Goal: Information Seeking & Learning: Learn about a topic

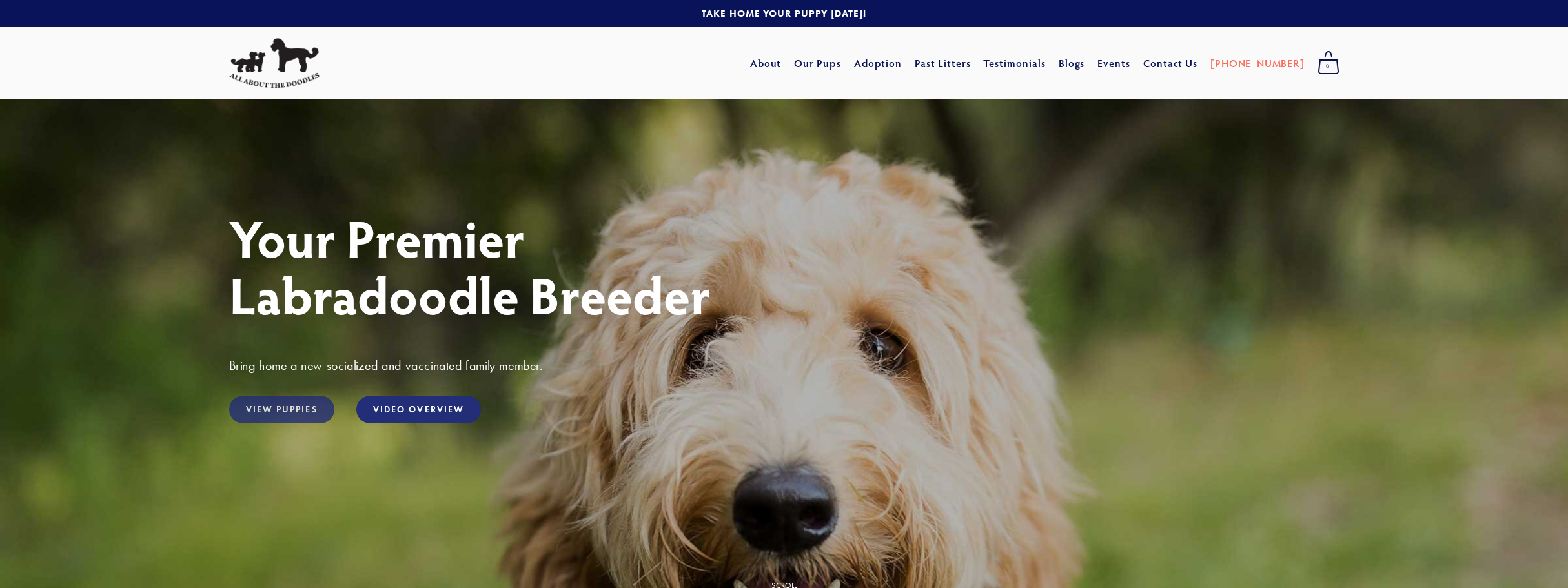
click at [267, 405] on link "View Puppies" at bounding box center [282, 409] width 105 height 28
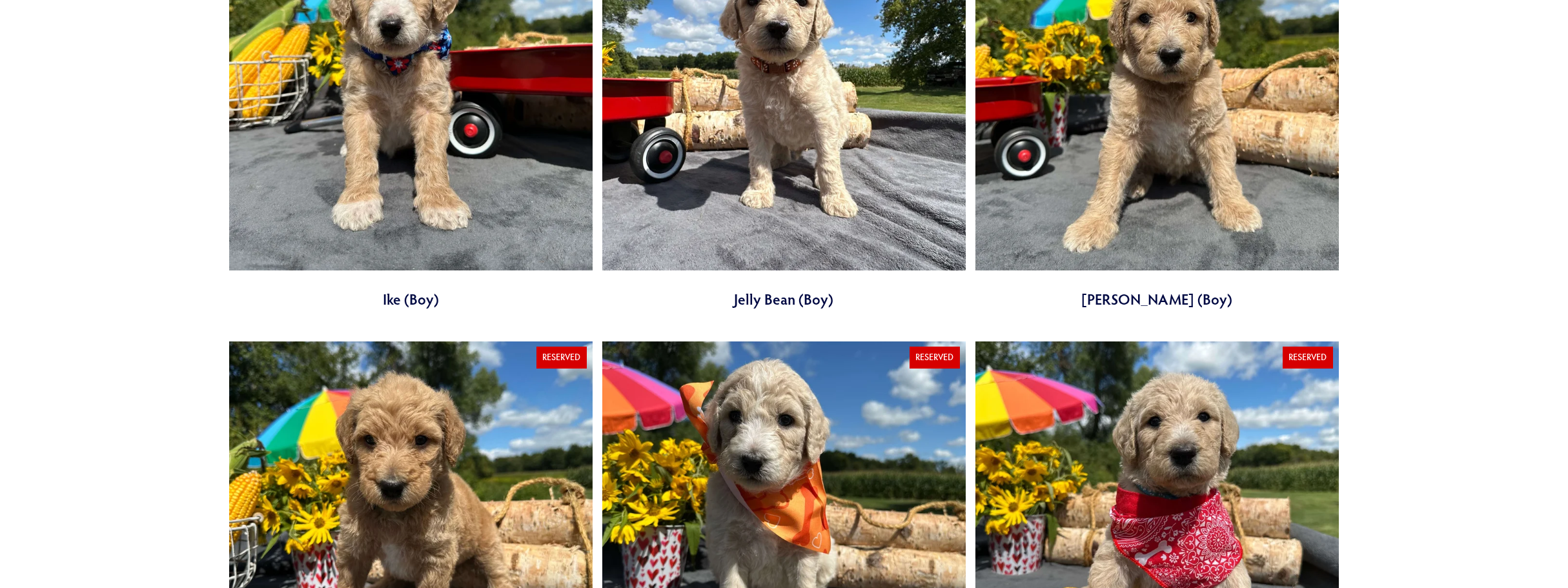
scroll to position [1808, 0]
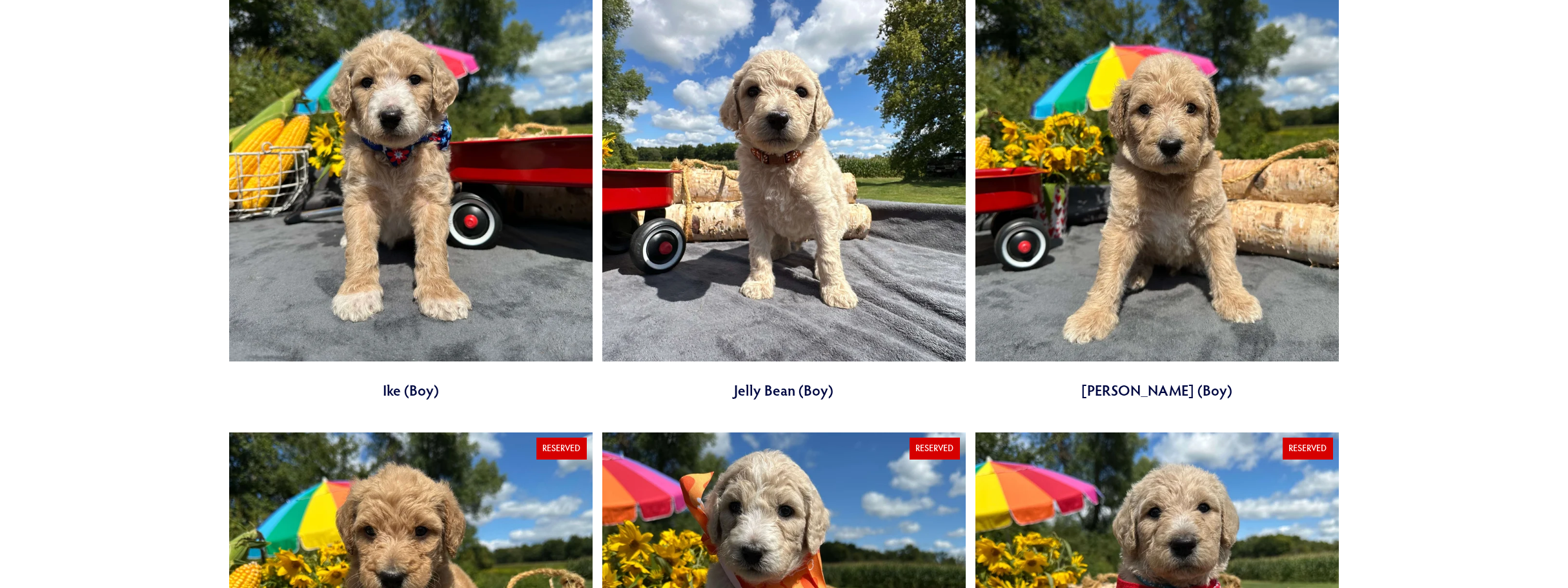
click at [1196, 133] on link at bounding box center [1156, 199] width 364 height 402
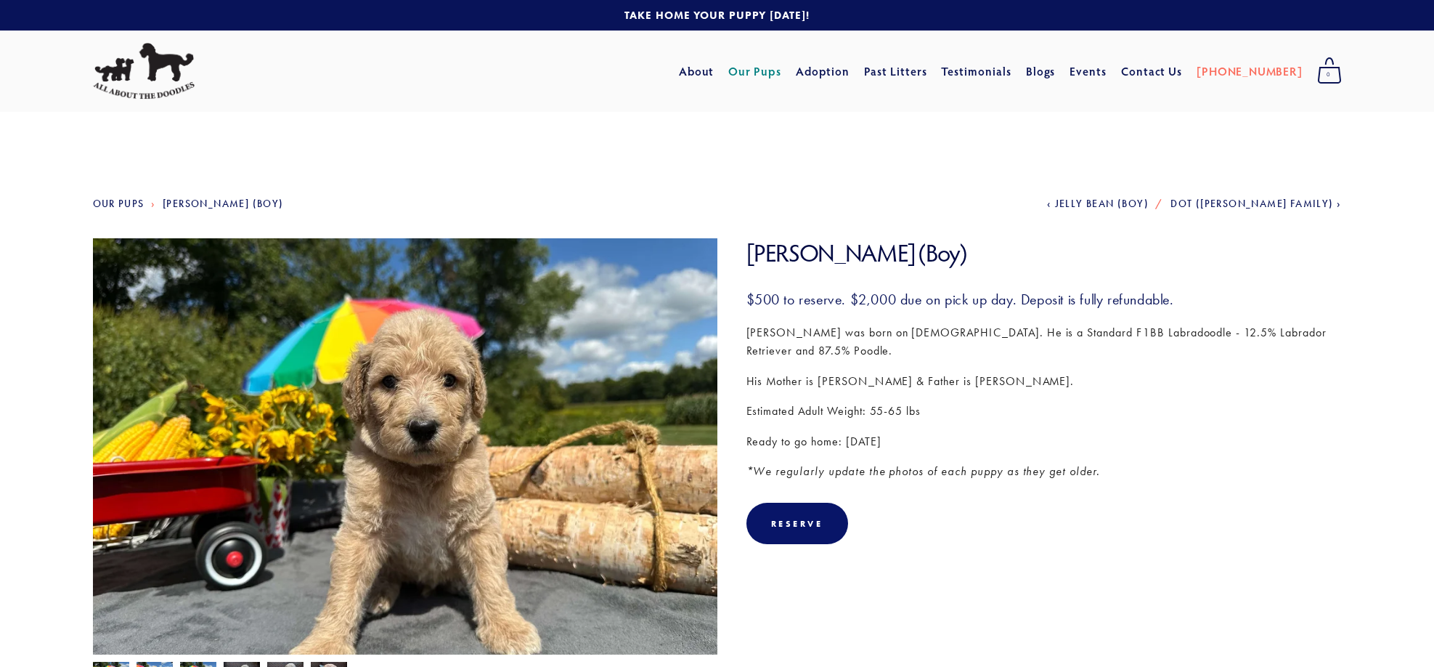
click at [143, 205] on link "Our Pups" at bounding box center [119, 203] width 52 height 12
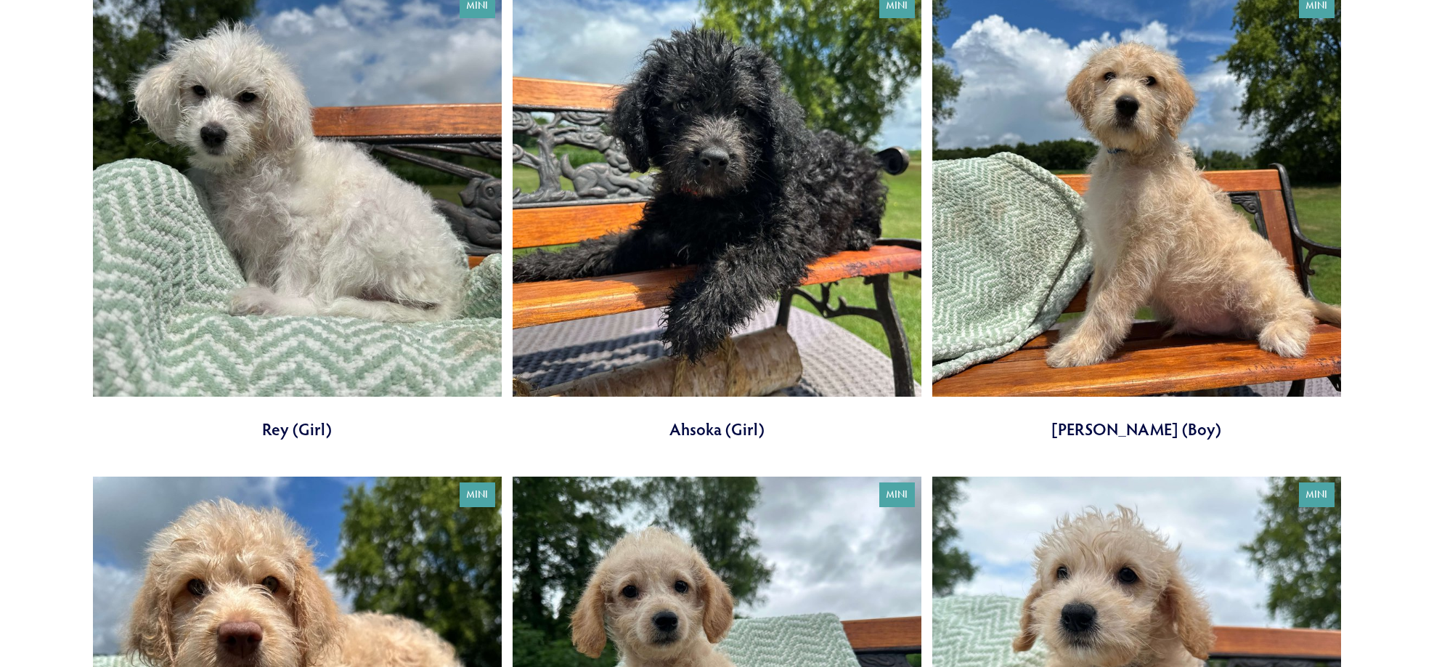
scroll to position [581, 0]
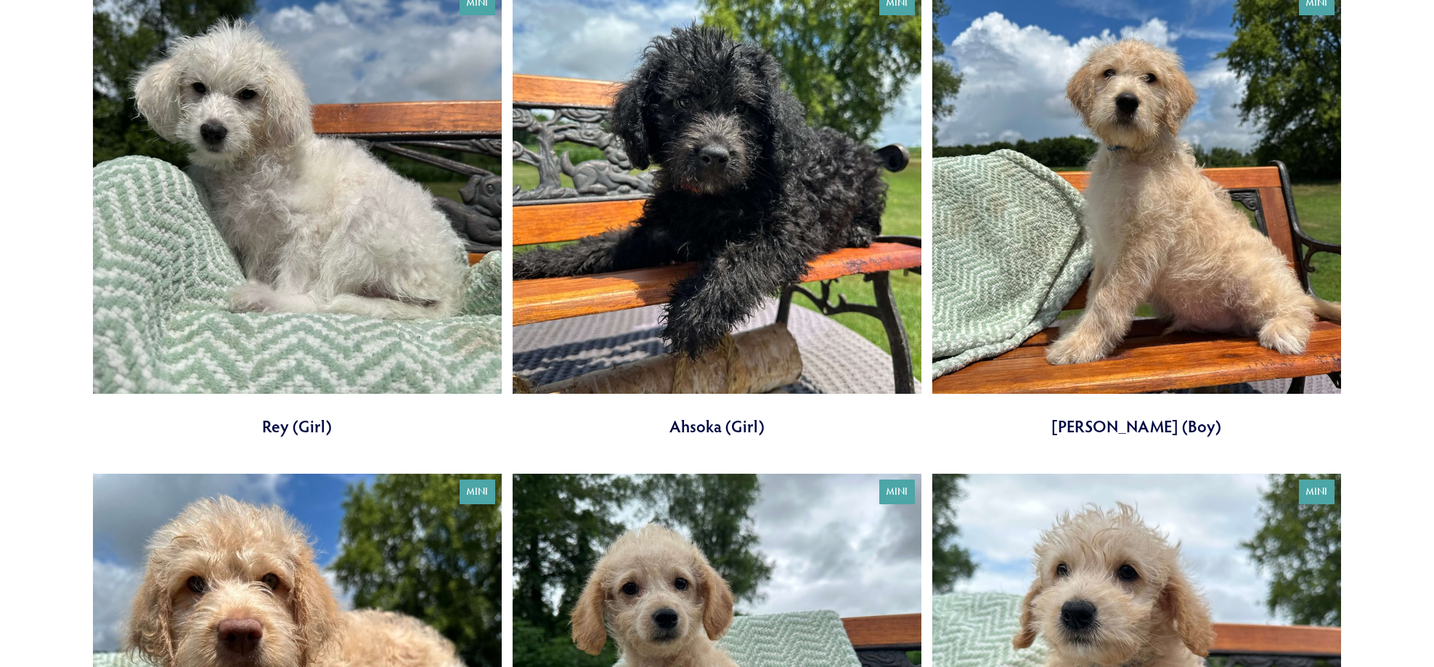
click at [1107, 294] on link at bounding box center [1136, 211] width 409 height 452
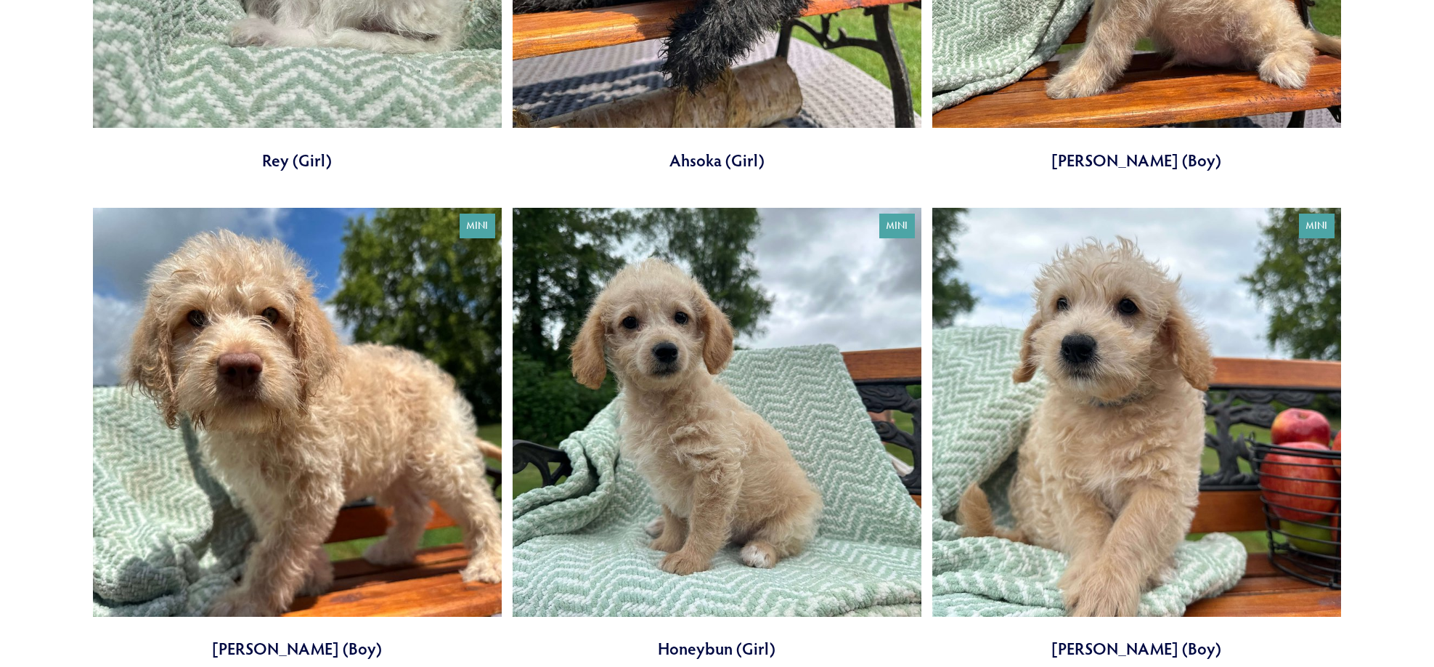
scroll to position [871, 0]
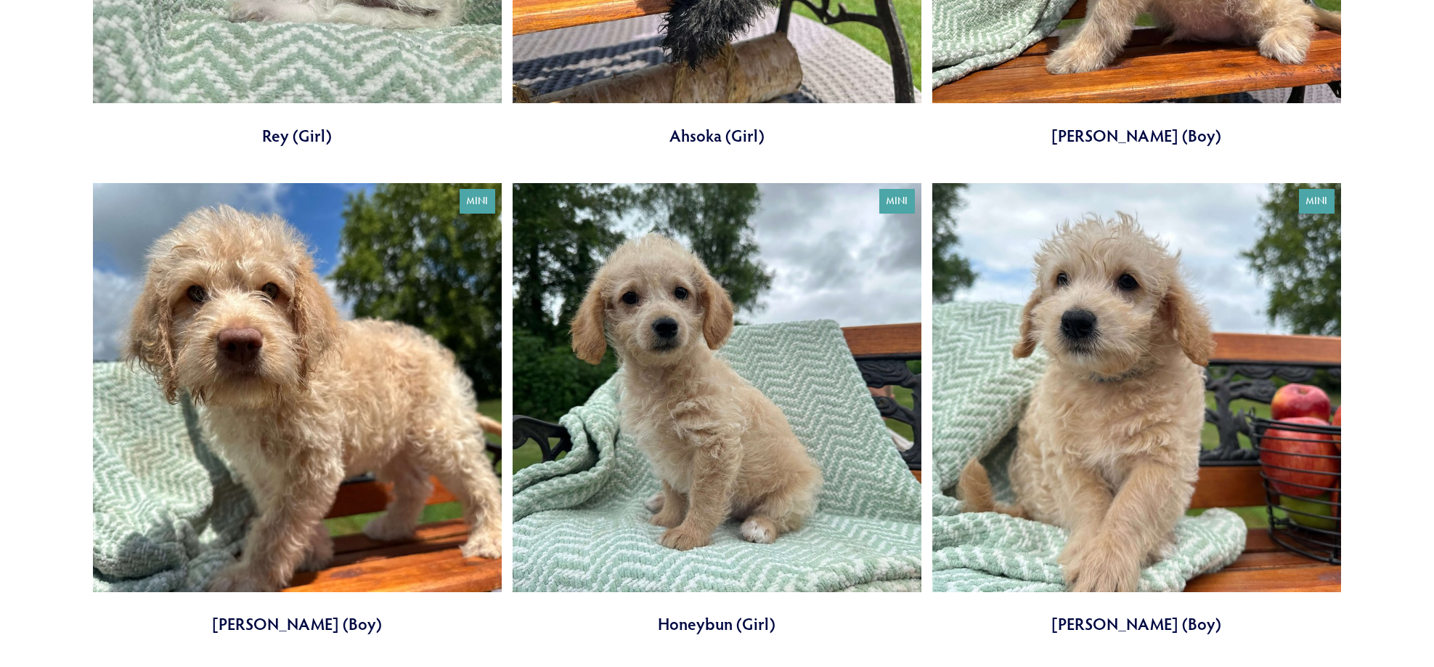
click at [468, 294] on link at bounding box center [297, 409] width 409 height 452
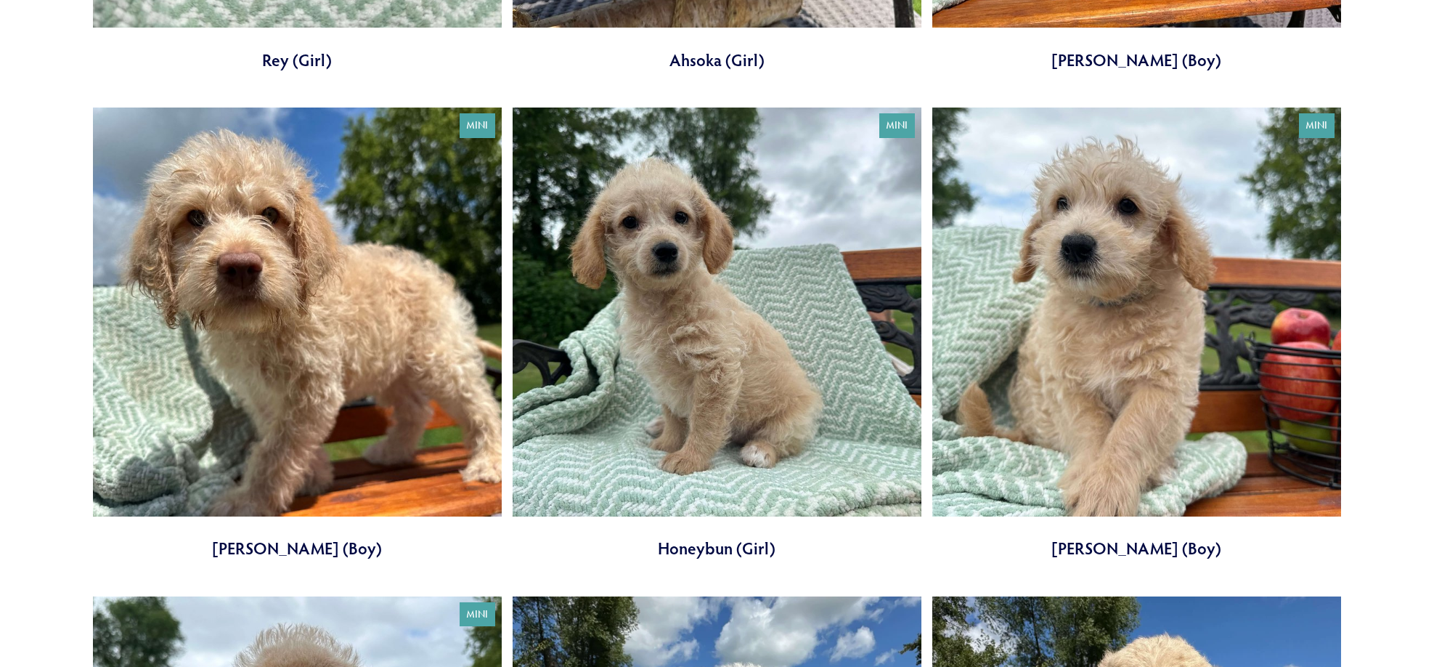
scroll to position [1017, 0]
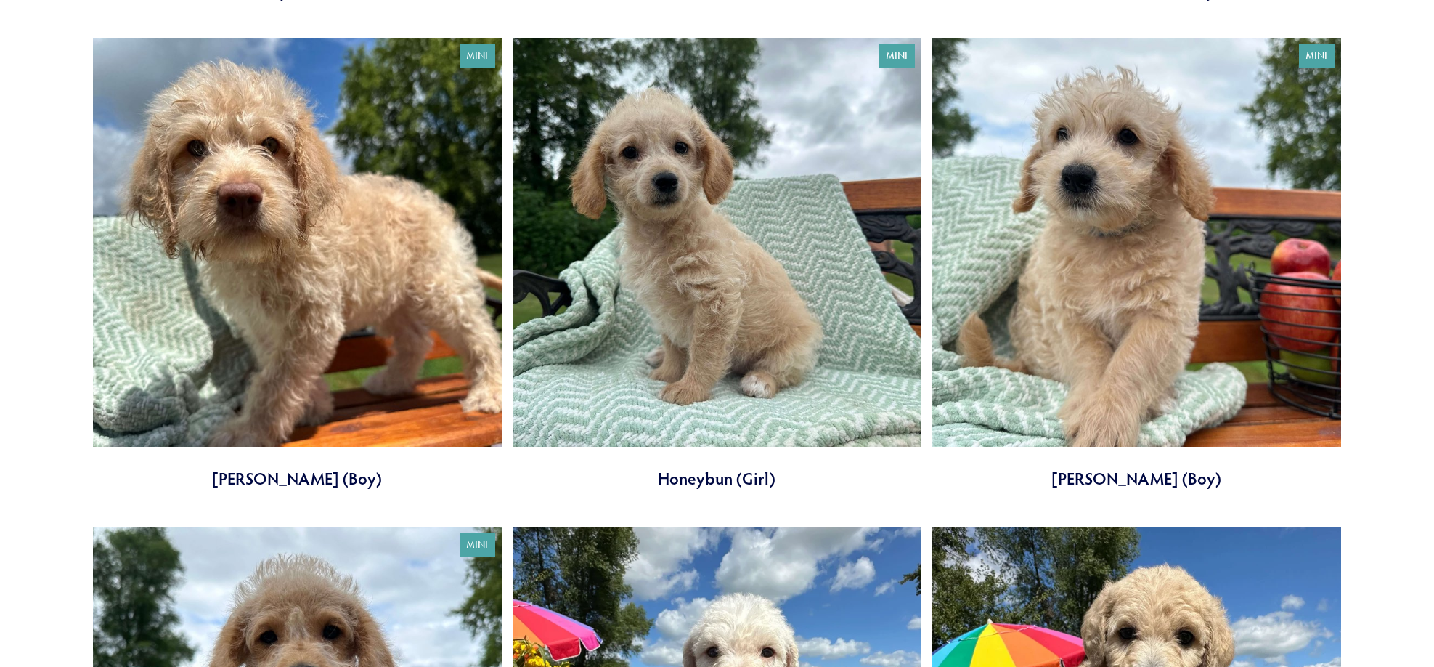
click at [1030, 208] on link at bounding box center [1136, 264] width 409 height 452
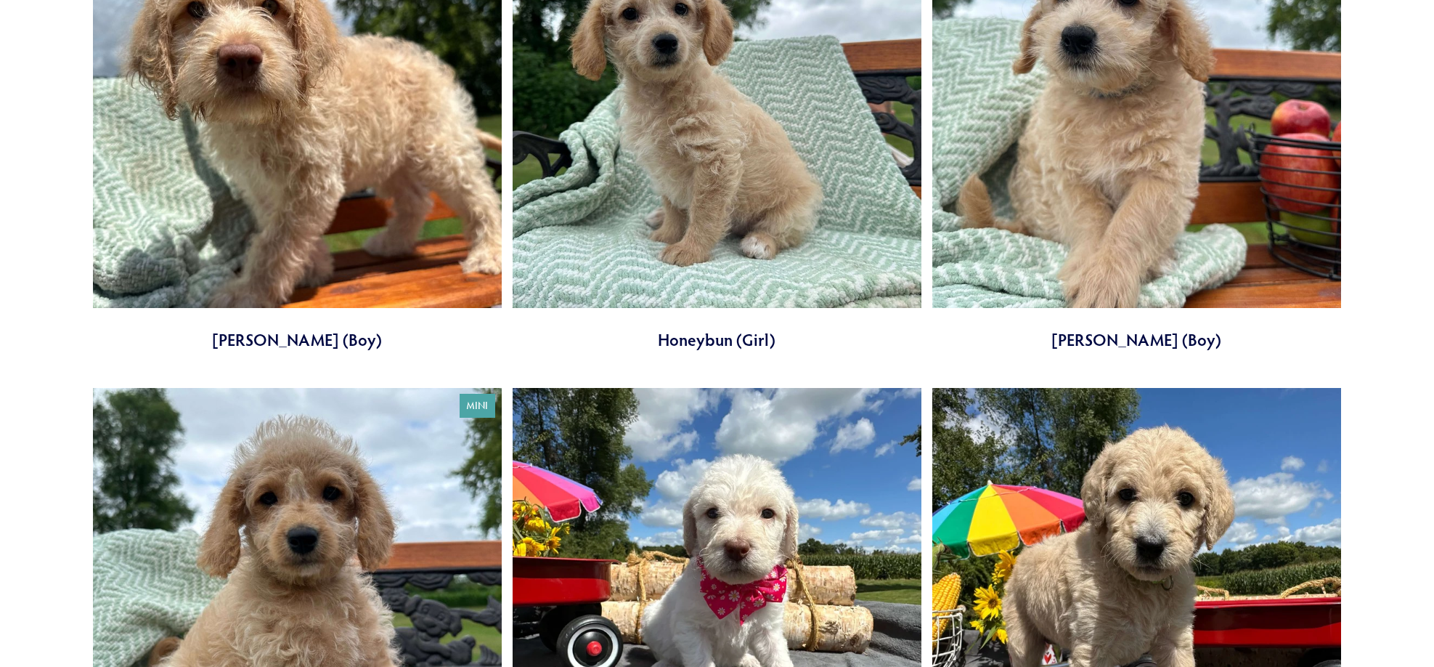
scroll to position [1452, 0]
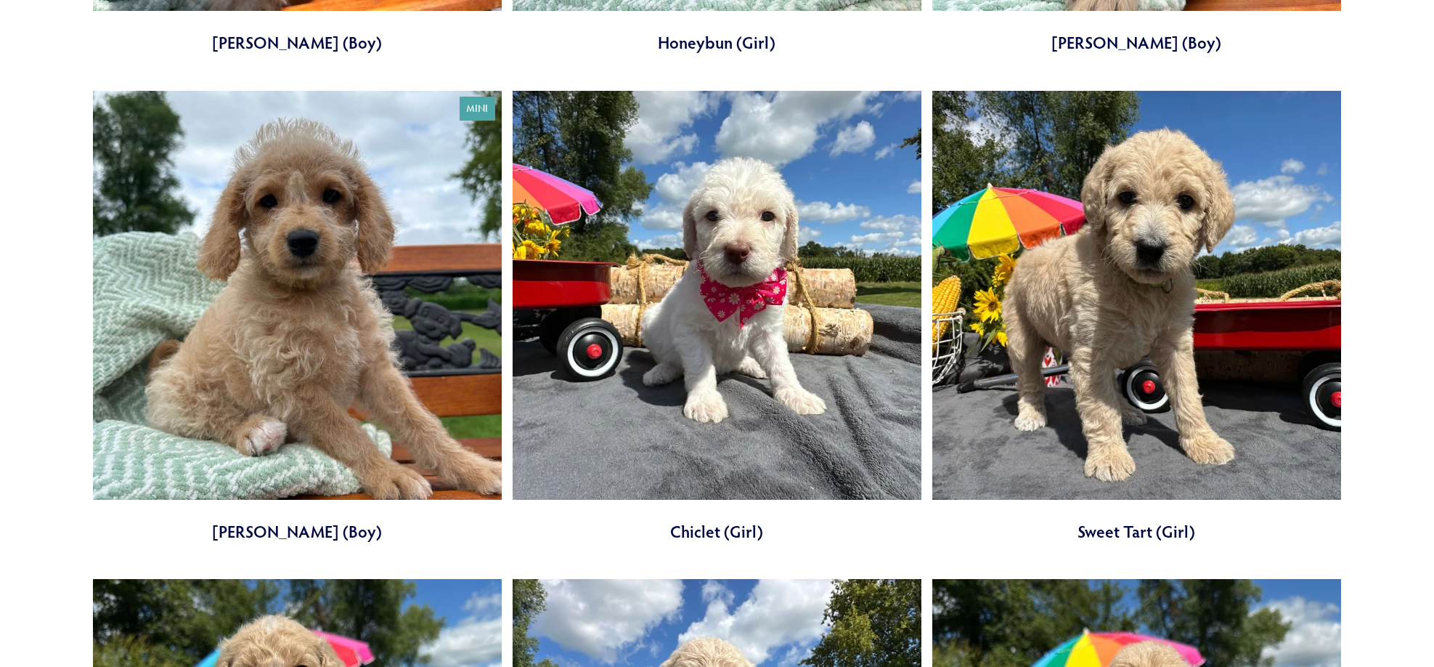
click at [349, 297] on link at bounding box center [297, 317] width 409 height 452
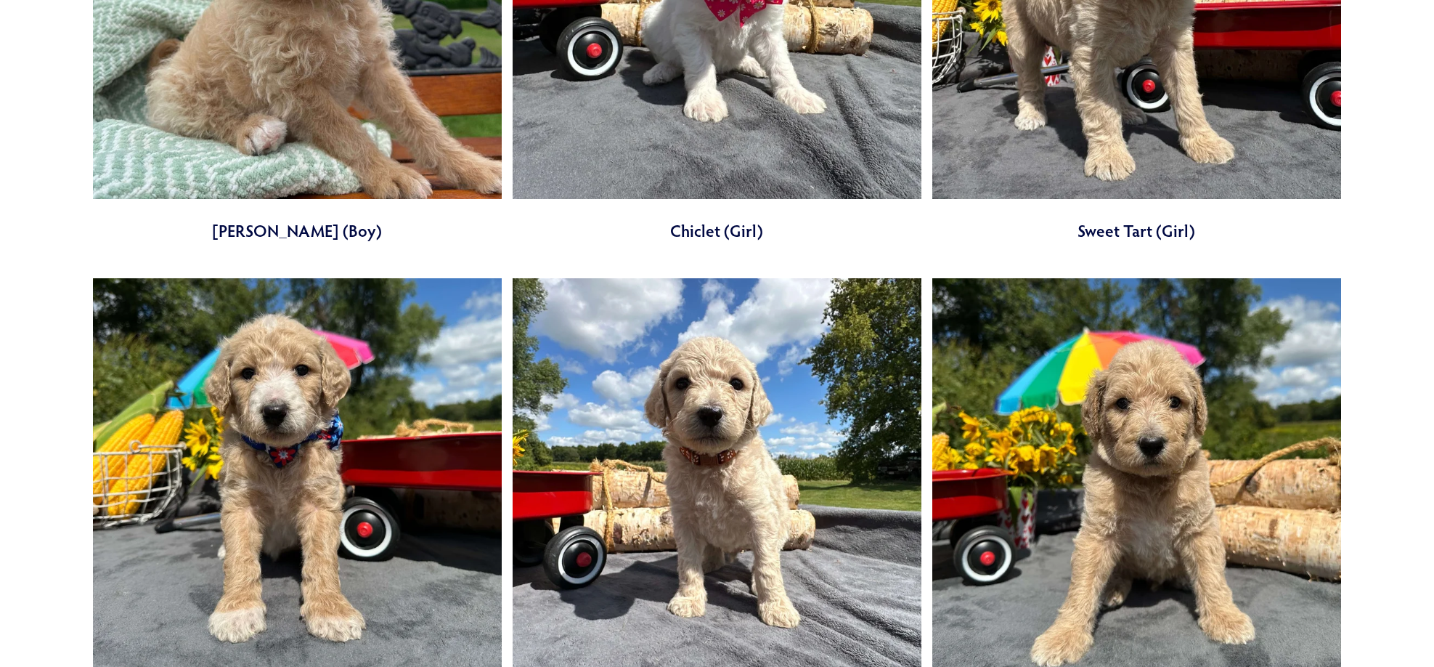
scroll to position [1815, 0]
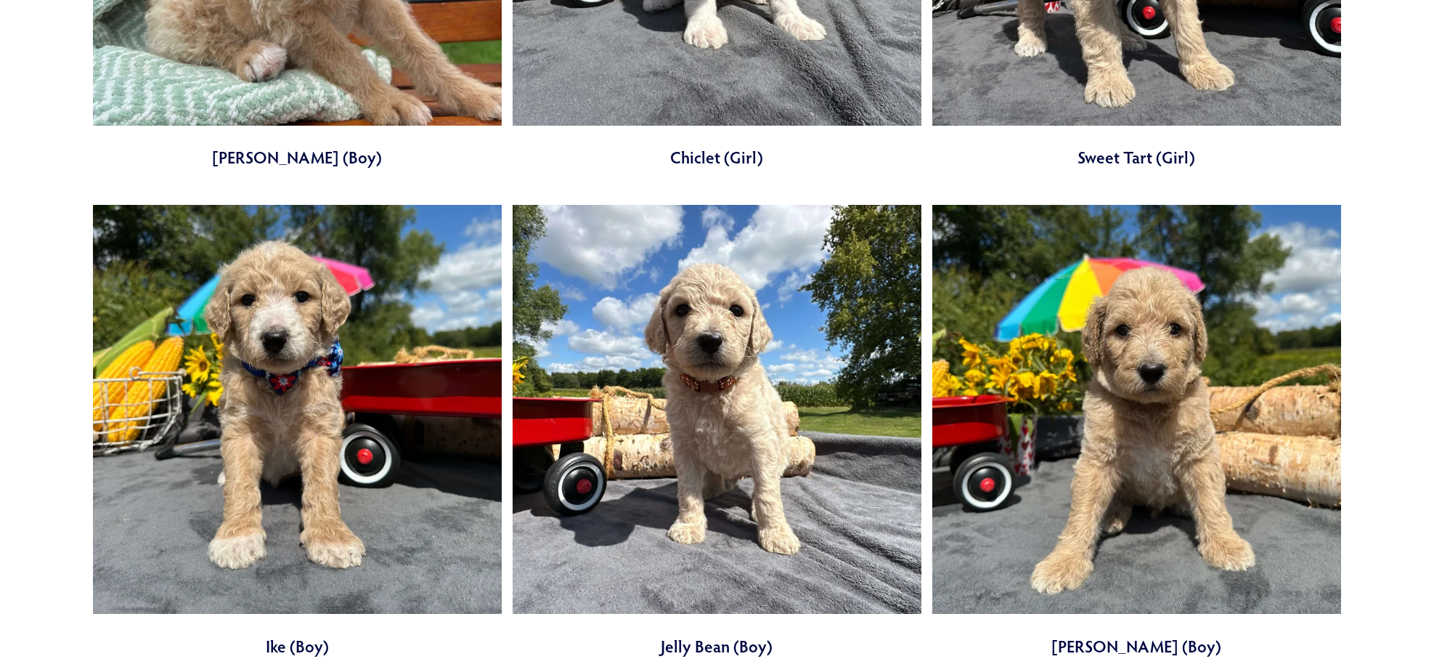
scroll to position [2033, 0]
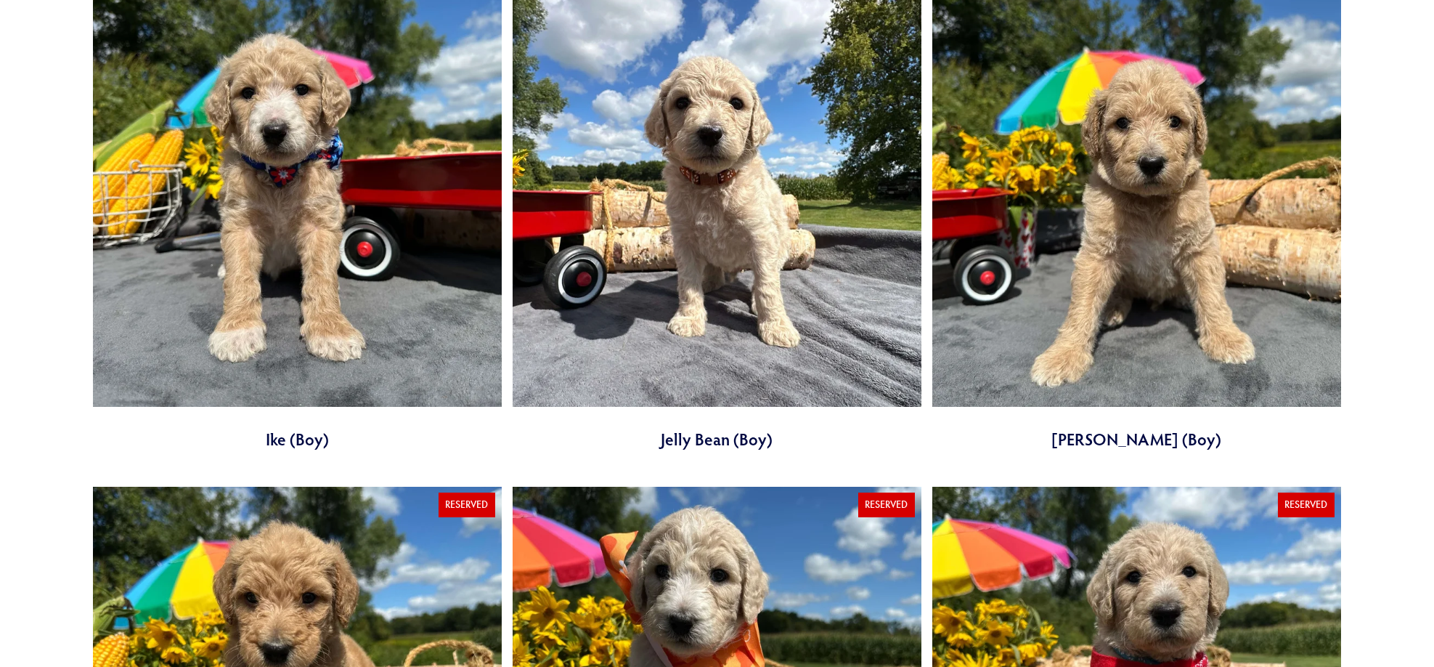
click at [251, 208] on link at bounding box center [297, 224] width 409 height 452
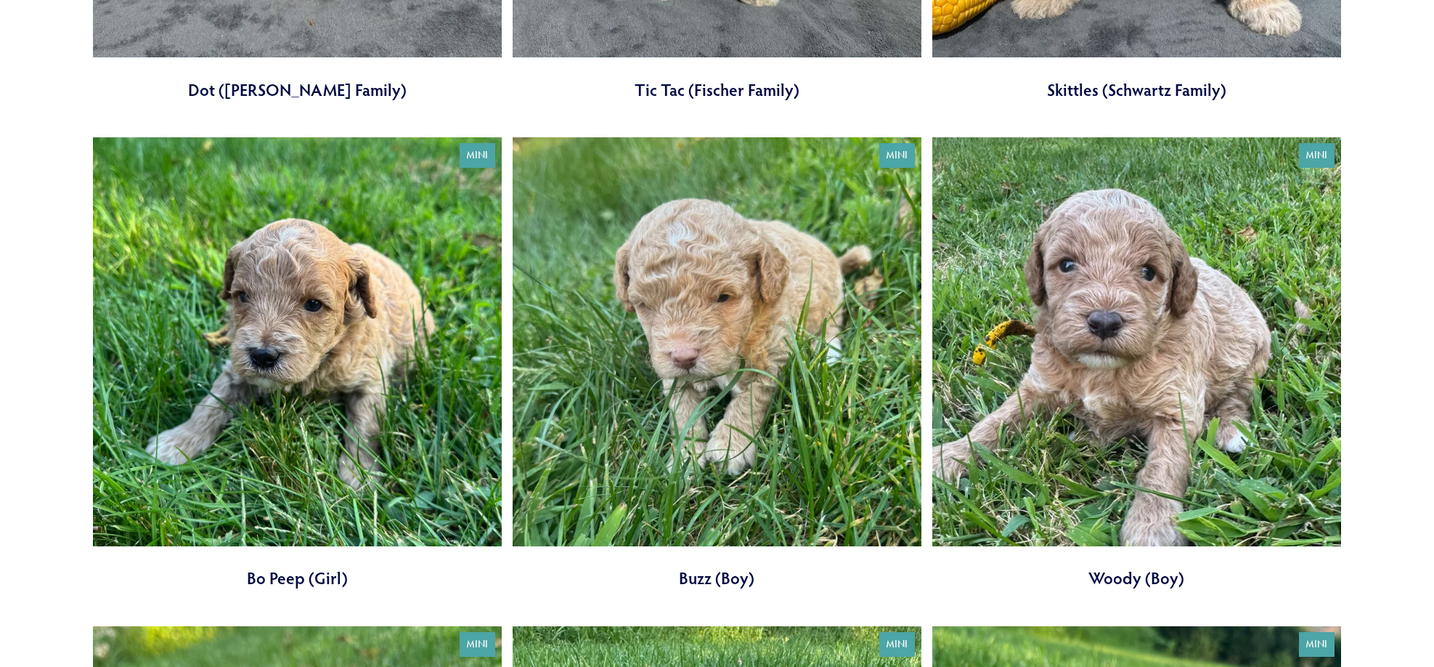
scroll to position [2904, 0]
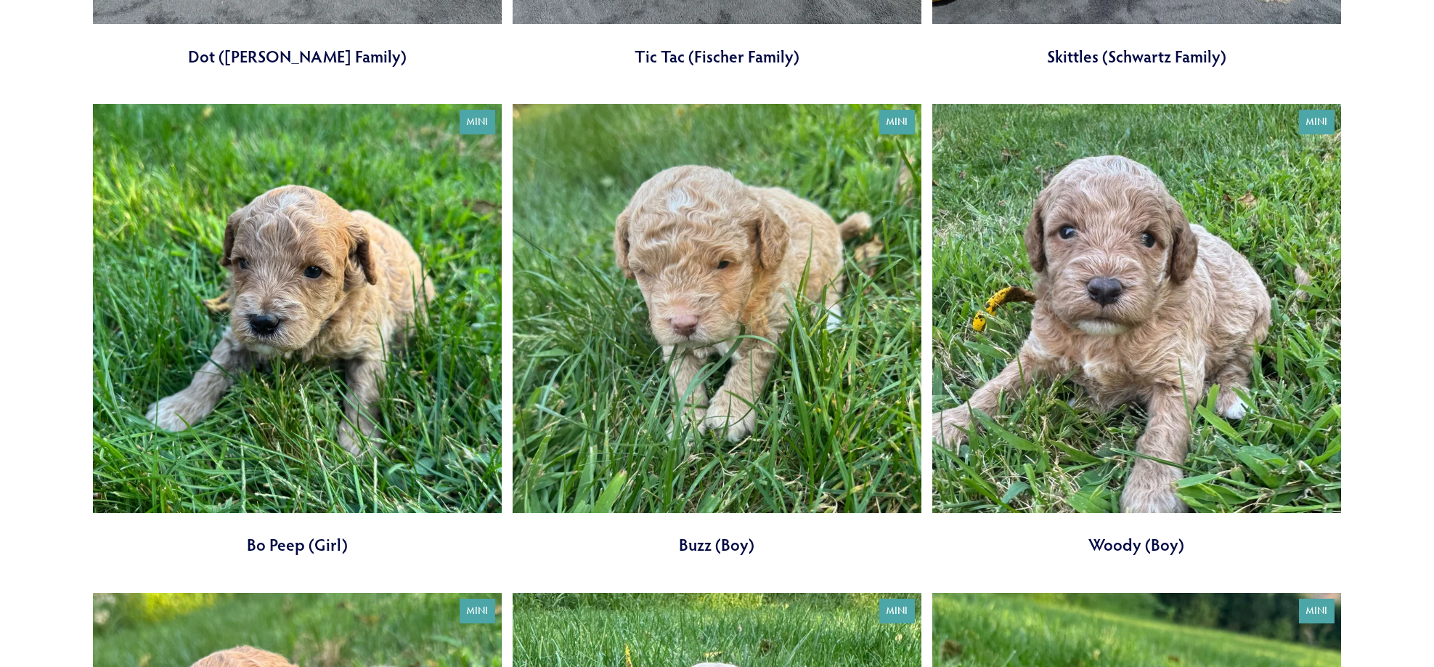
click at [420, 354] on link at bounding box center [297, 330] width 409 height 452
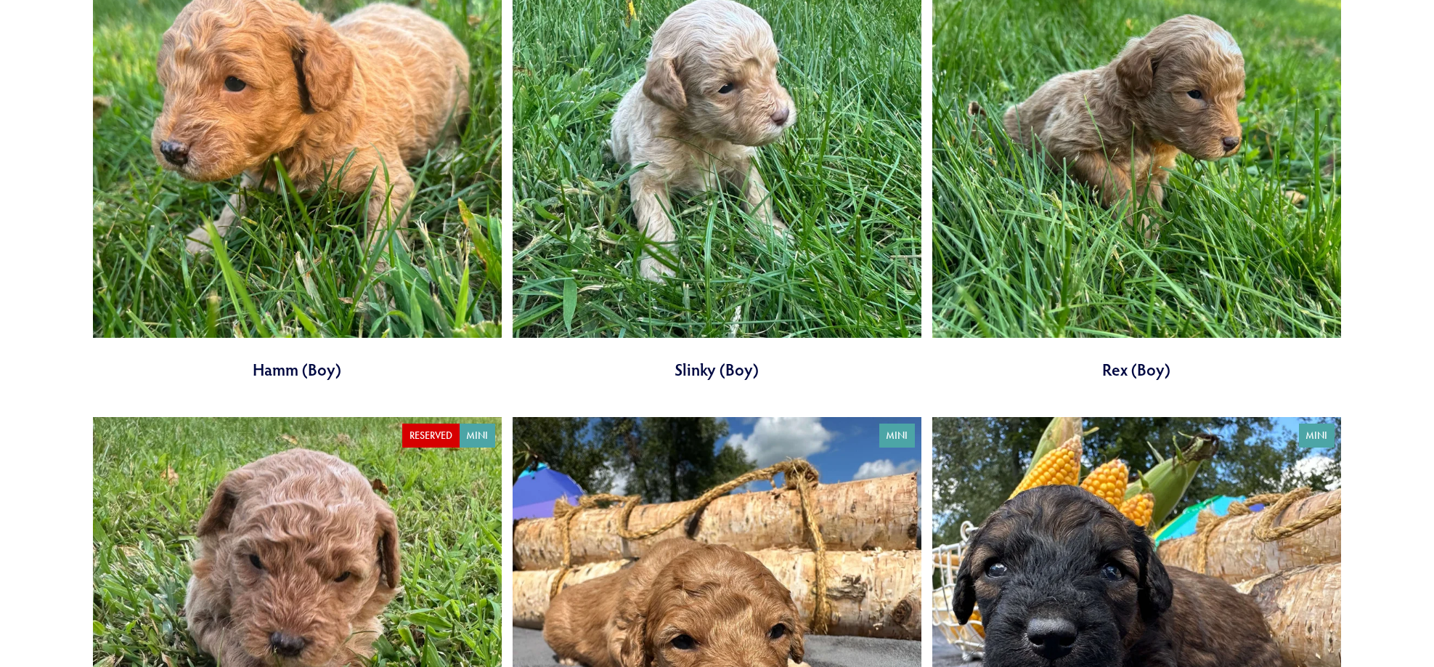
scroll to position [3848, 0]
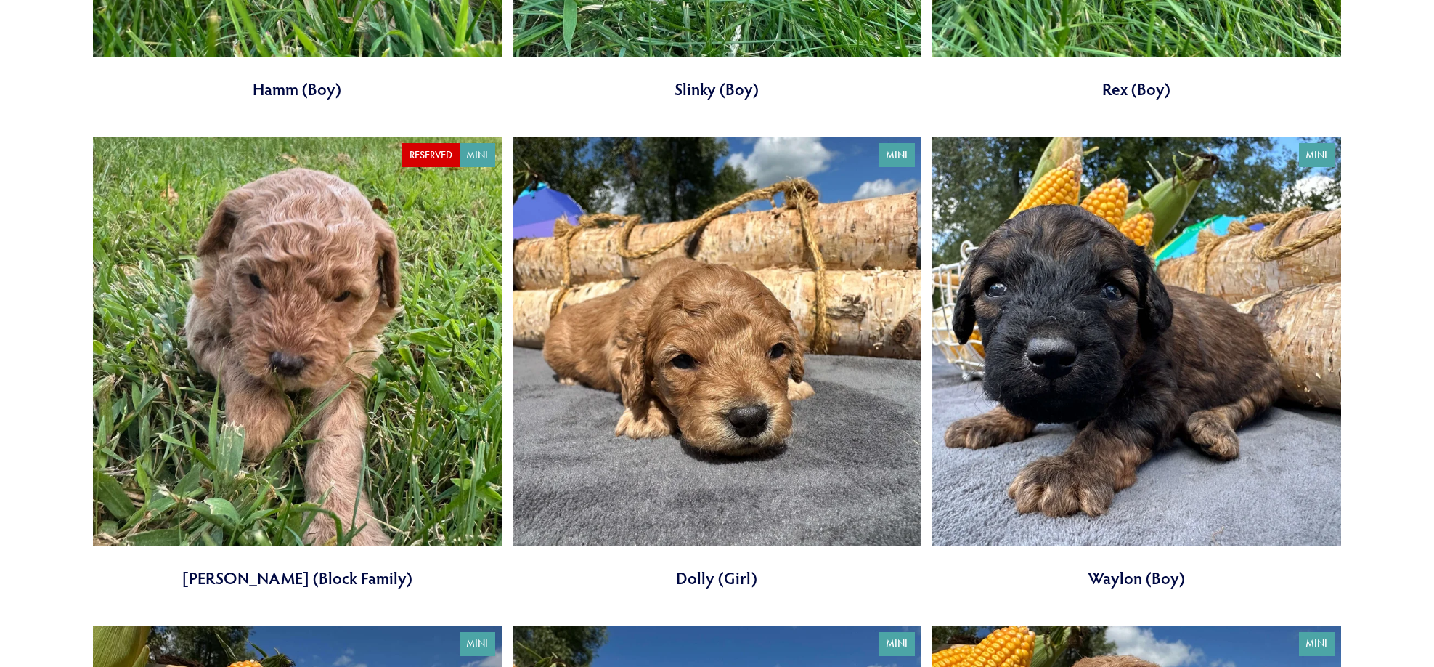
click at [1139, 276] on link at bounding box center [1136, 363] width 409 height 452
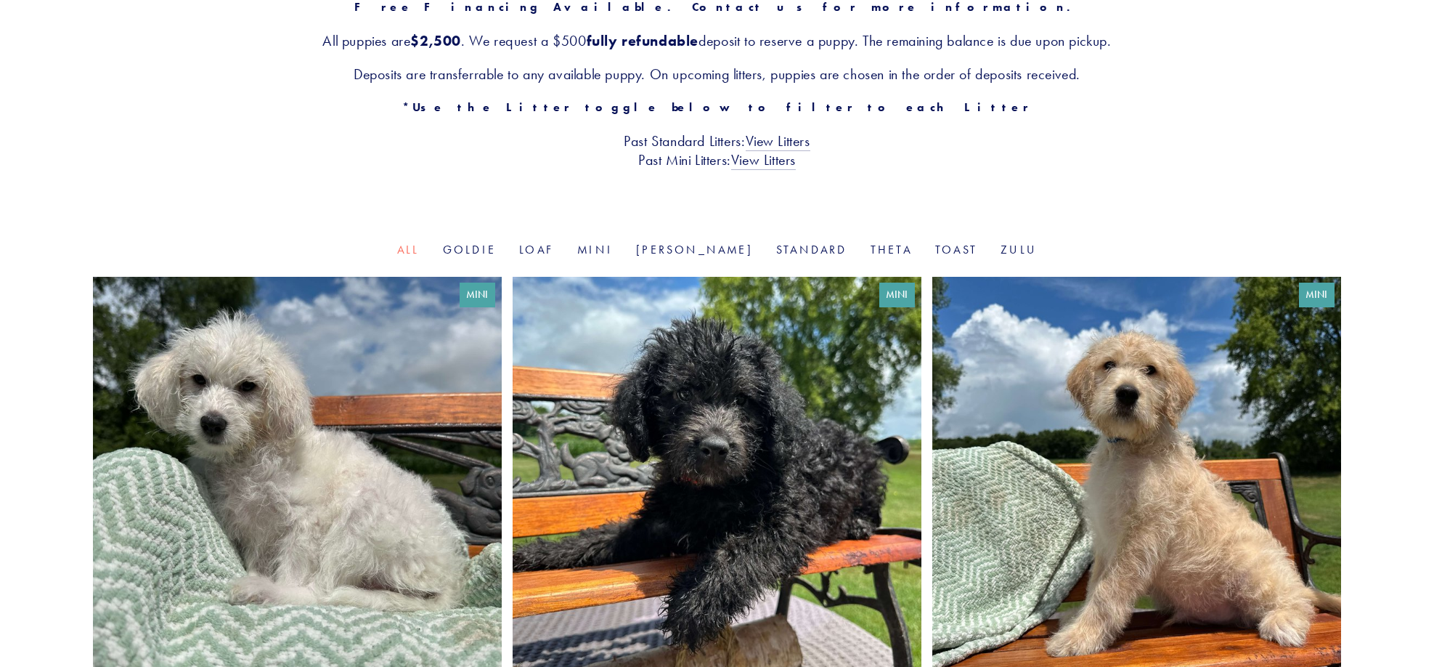
scroll to position [290, 0]
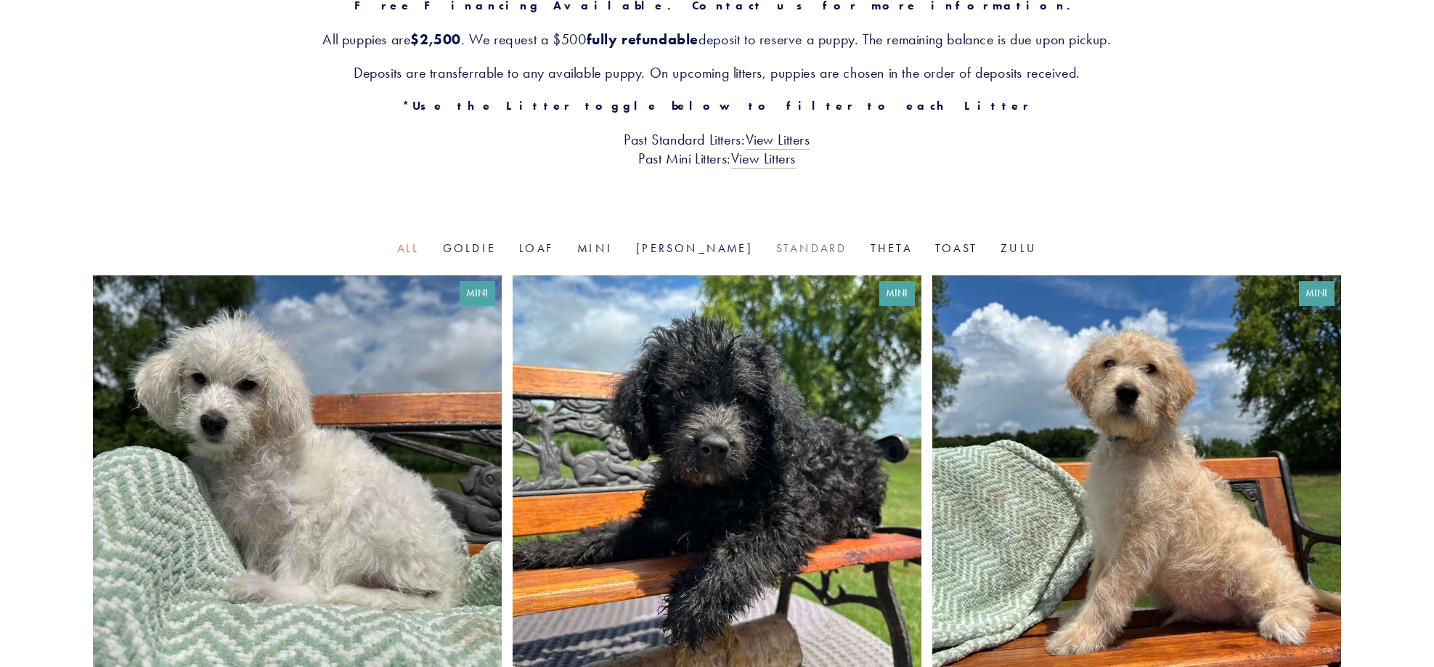
click at [776, 247] on link "Standard" at bounding box center [811, 248] width 71 height 14
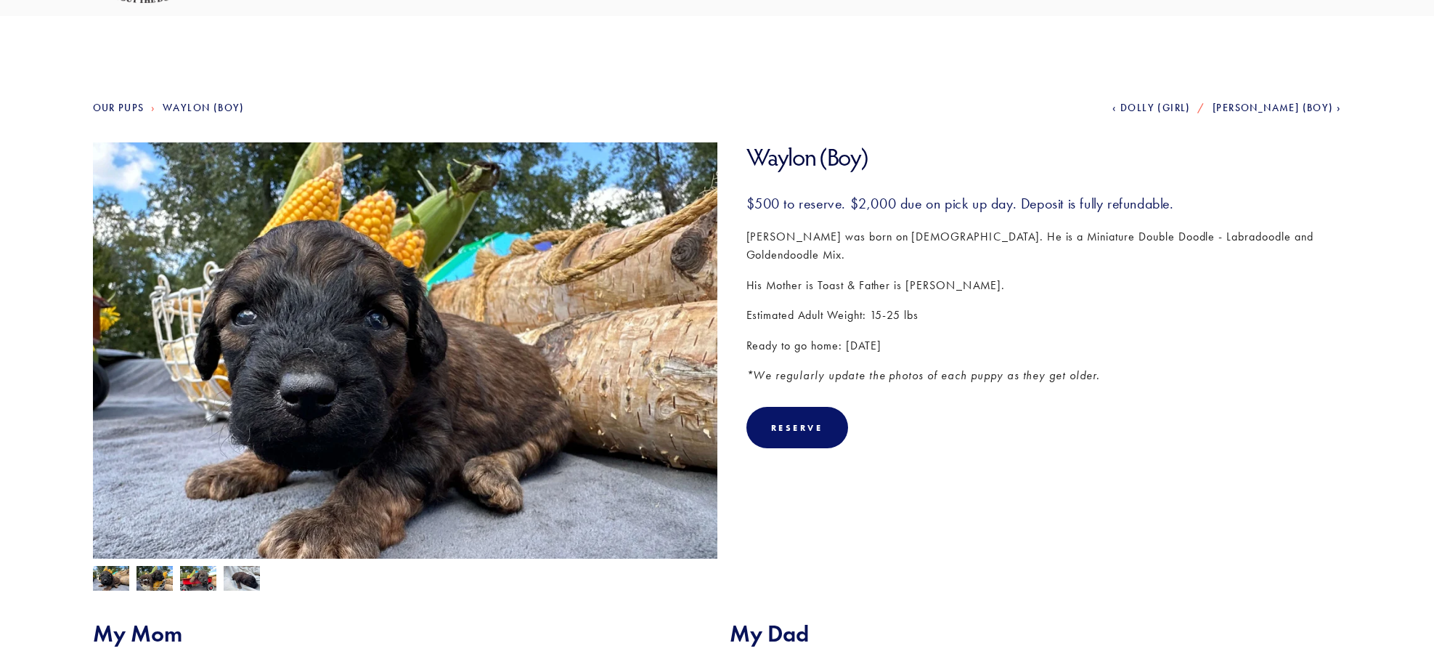
scroll to position [73, 0]
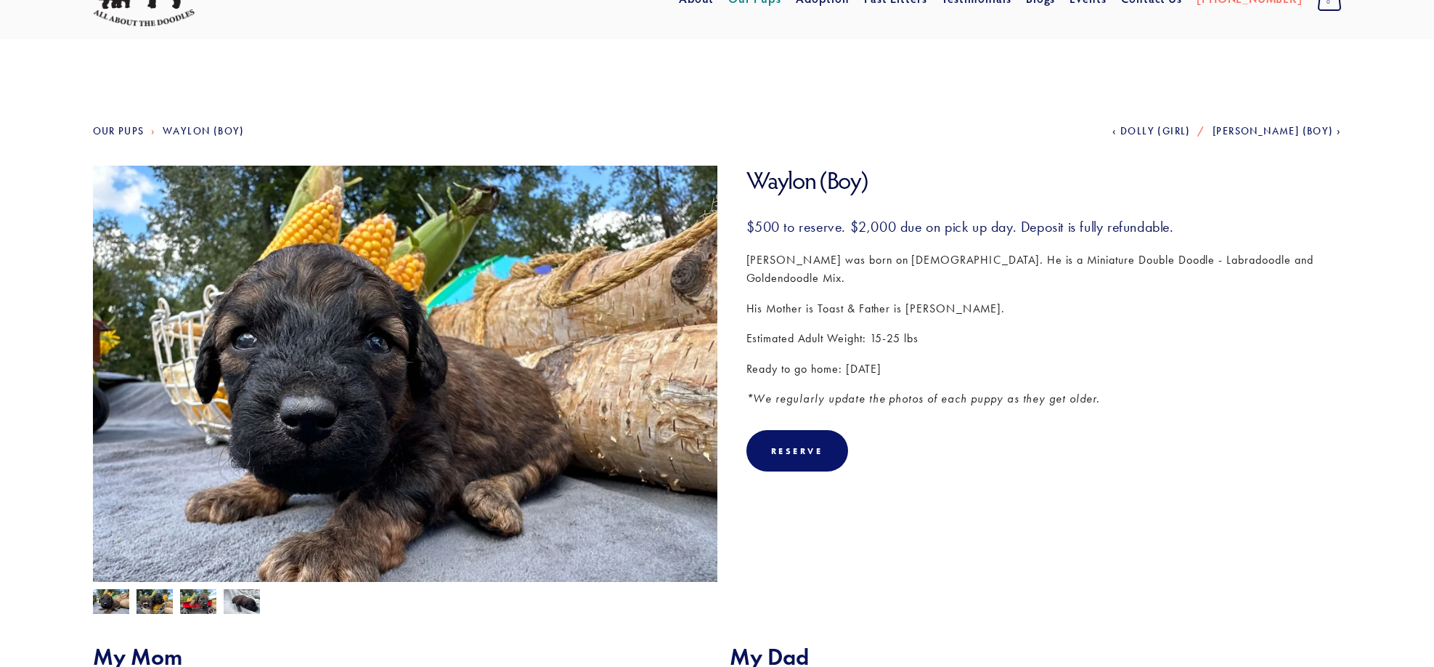
click at [237, 604] on img at bounding box center [242, 603] width 36 height 28
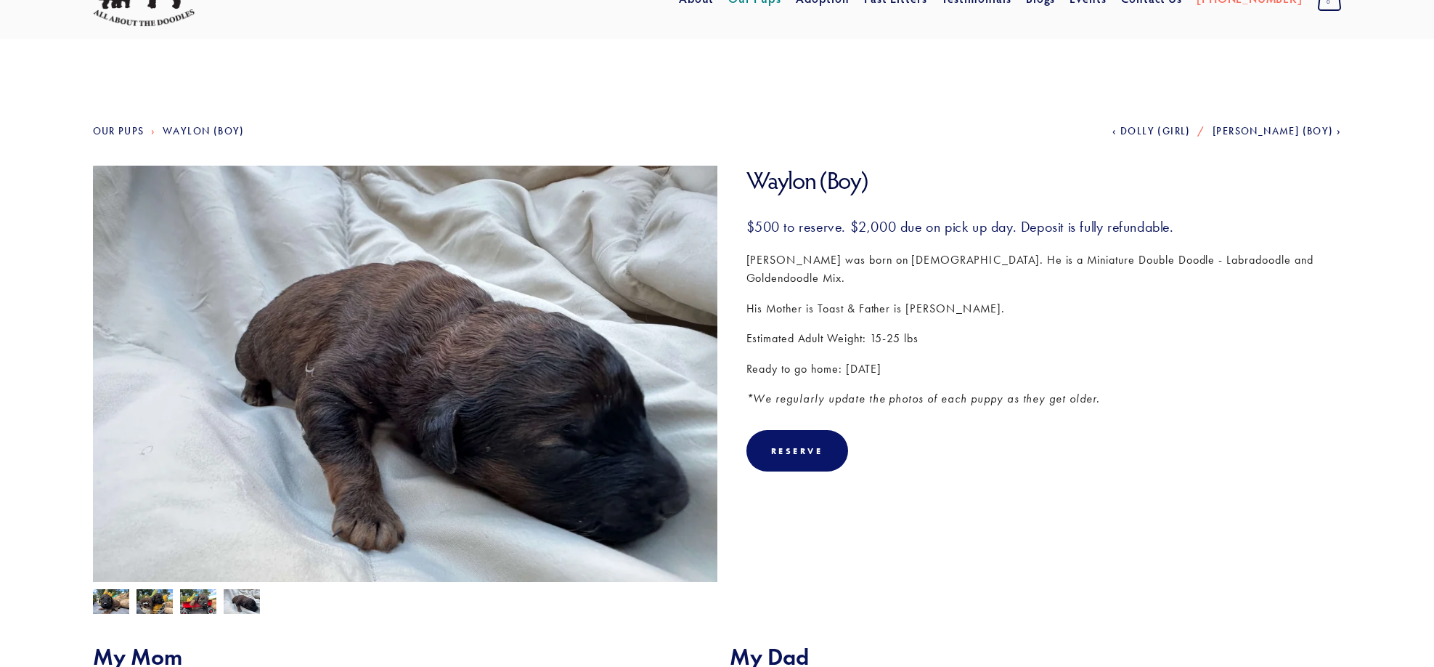
click at [190, 604] on img at bounding box center [198, 603] width 36 height 28
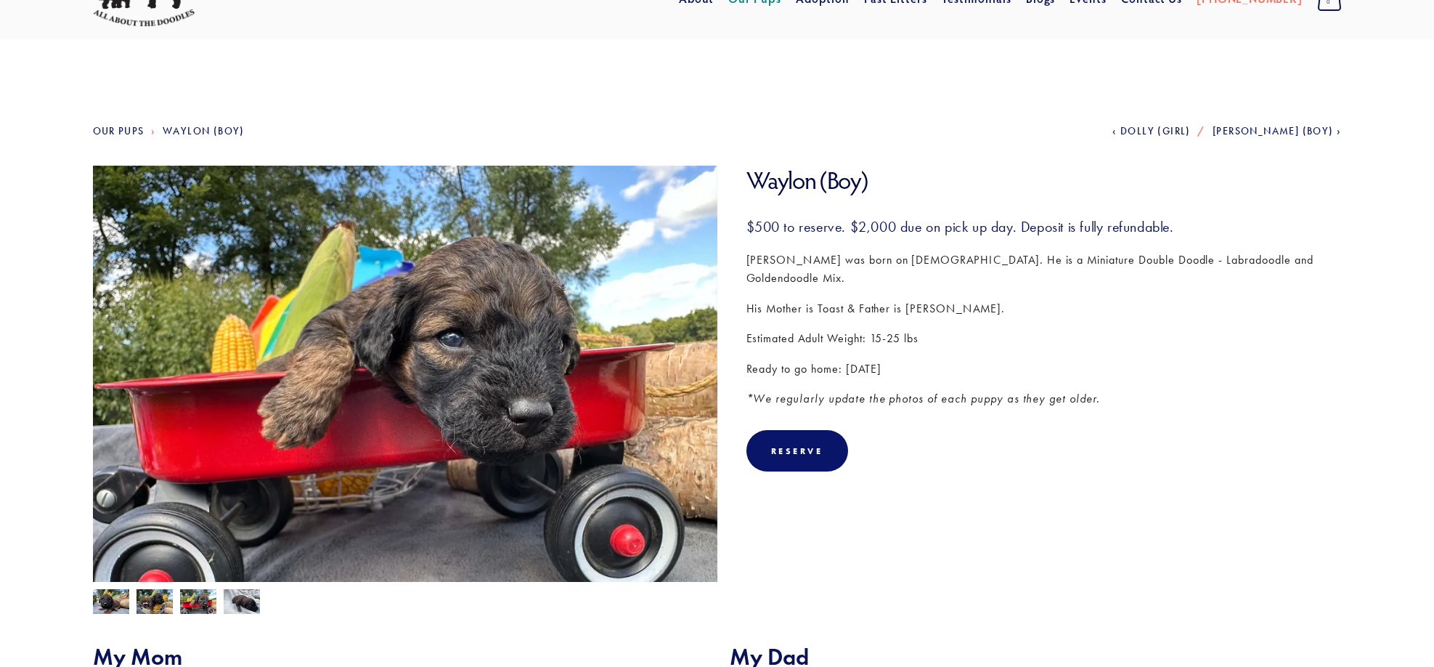
click at [146, 605] on img at bounding box center [155, 603] width 36 height 28
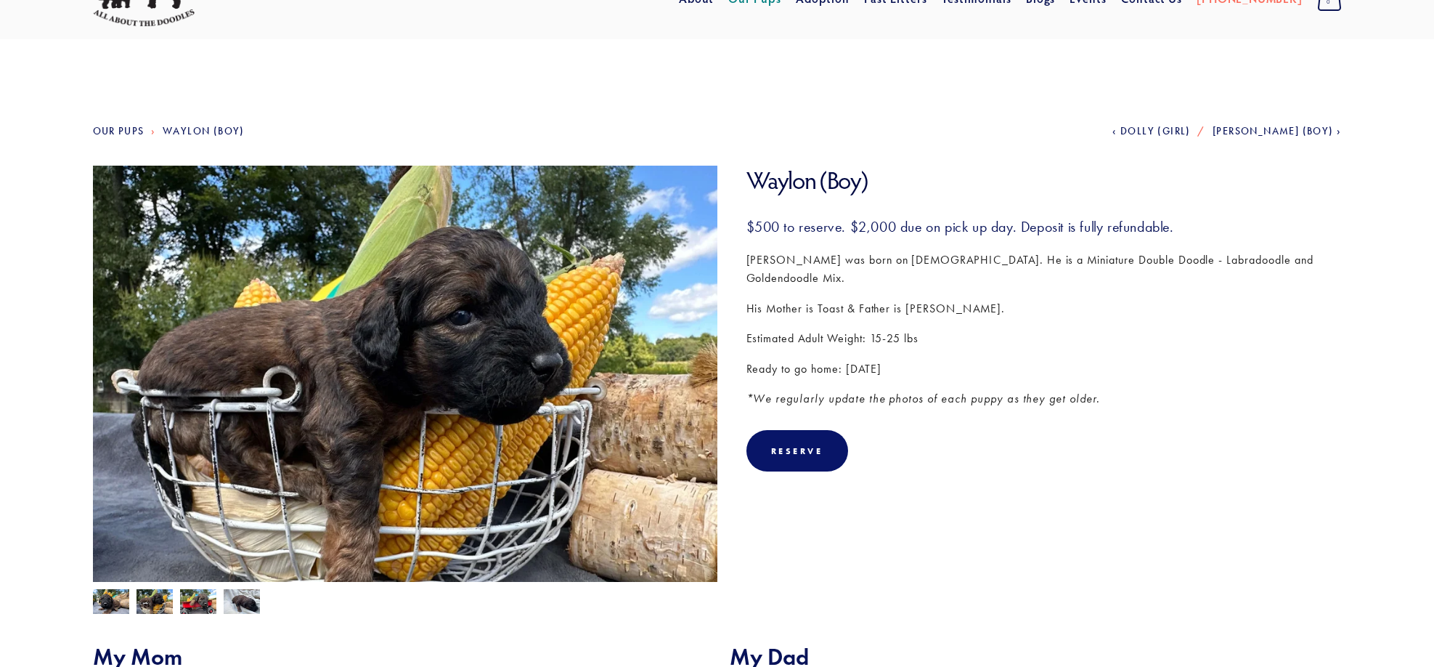
click at [118, 601] on img at bounding box center [111, 603] width 36 height 28
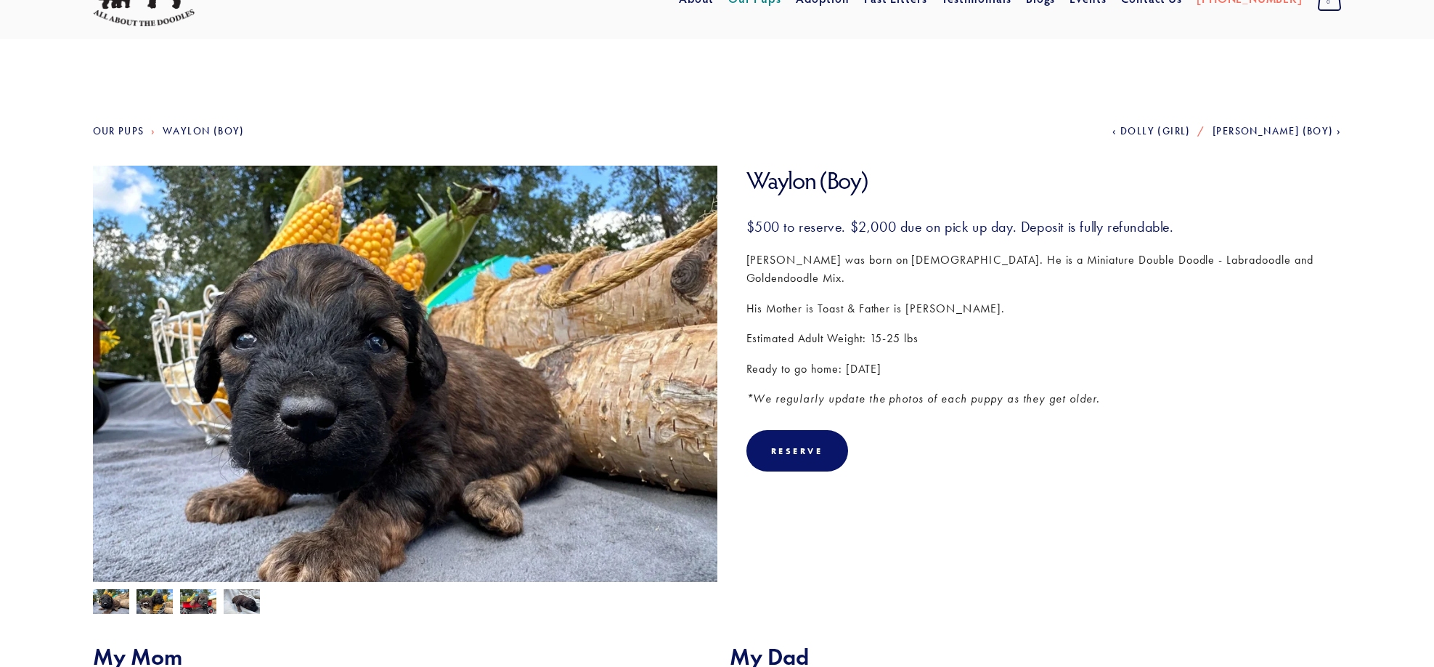
click at [147, 598] on img at bounding box center [155, 603] width 36 height 28
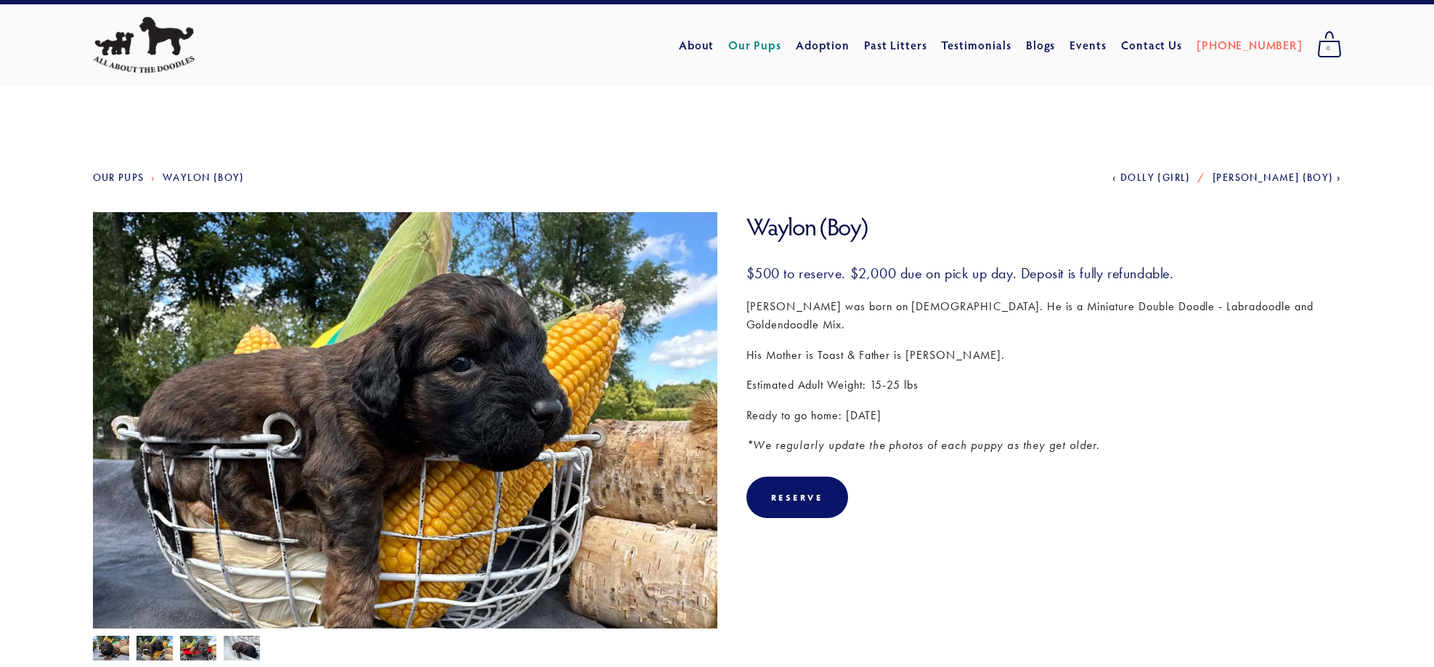
scroll to position [0, 0]
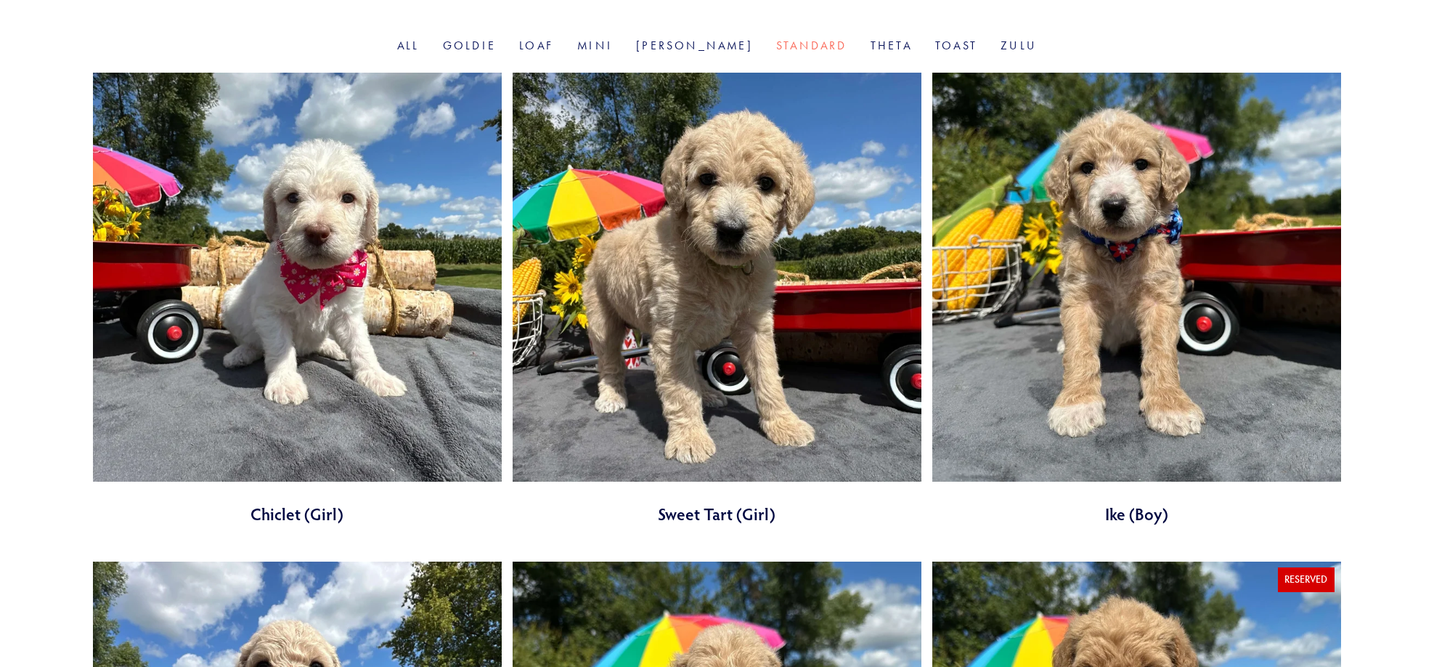
scroll to position [508, 0]
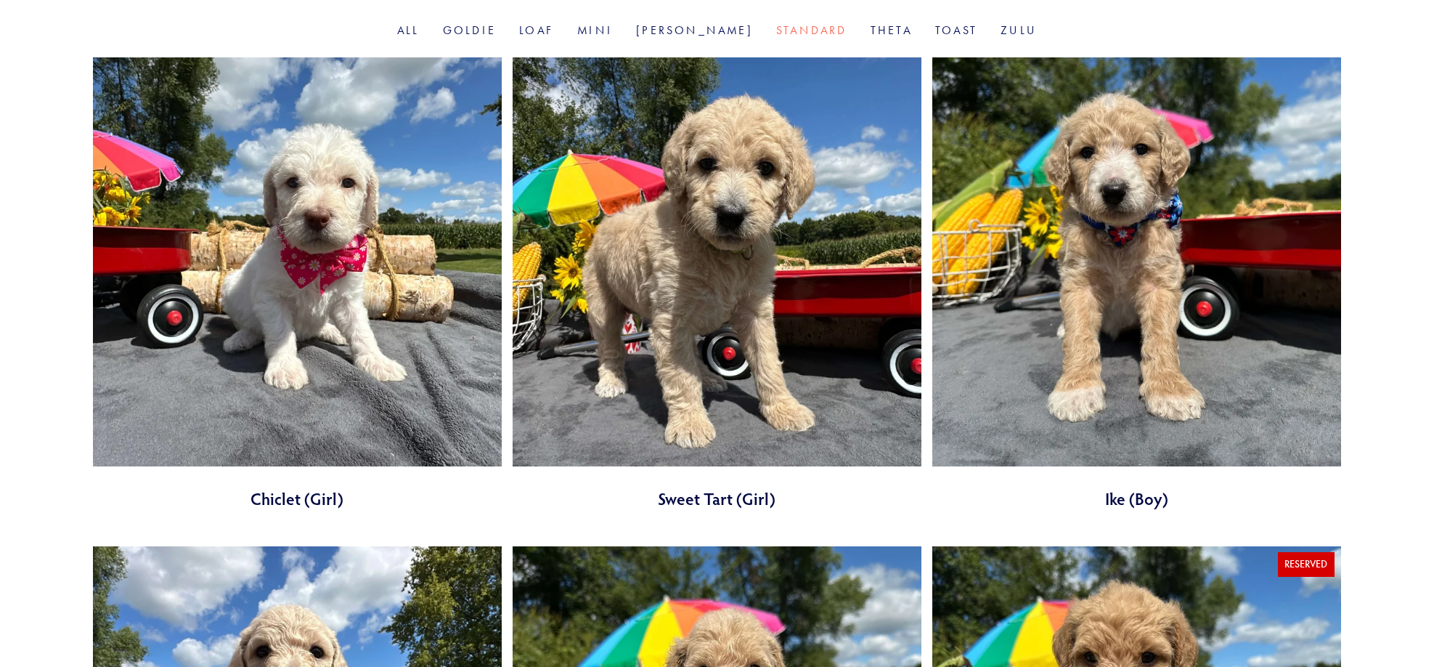
click at [1157, 205] on link at bounding box center [1136, 283] width 409 height 452
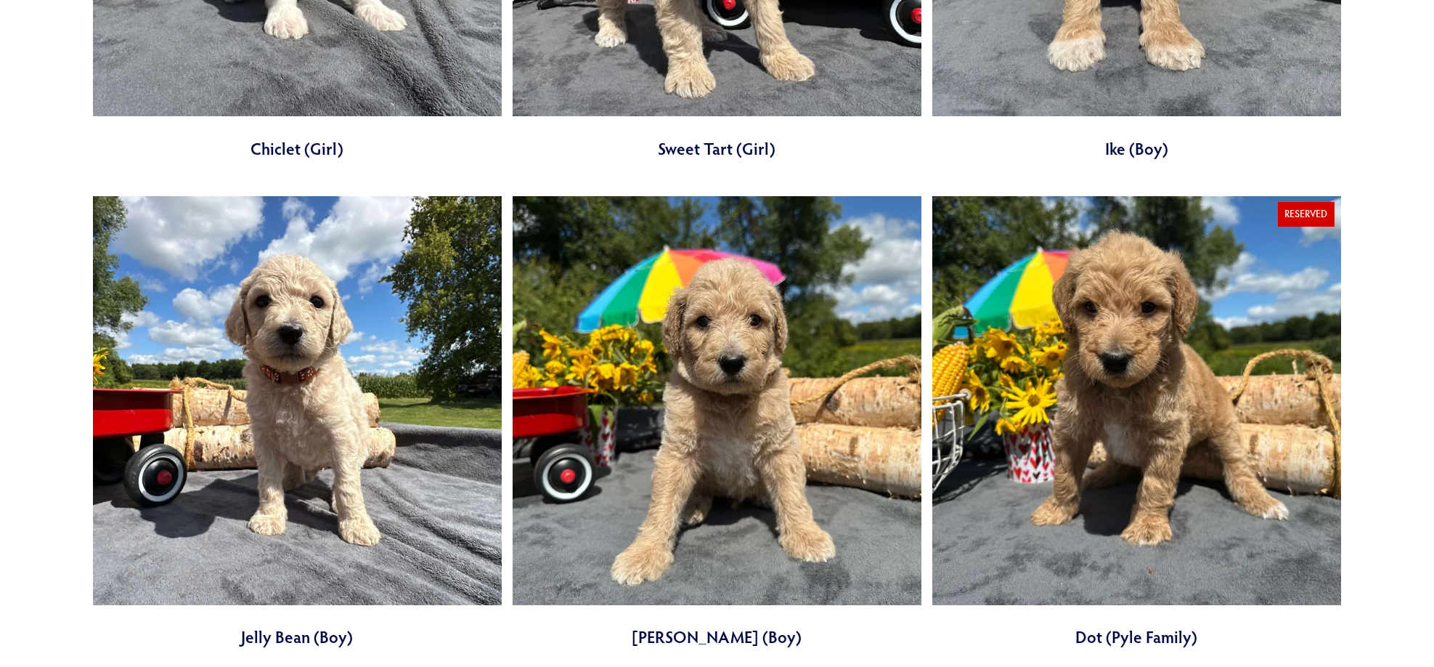
scroll to position [871, 0]
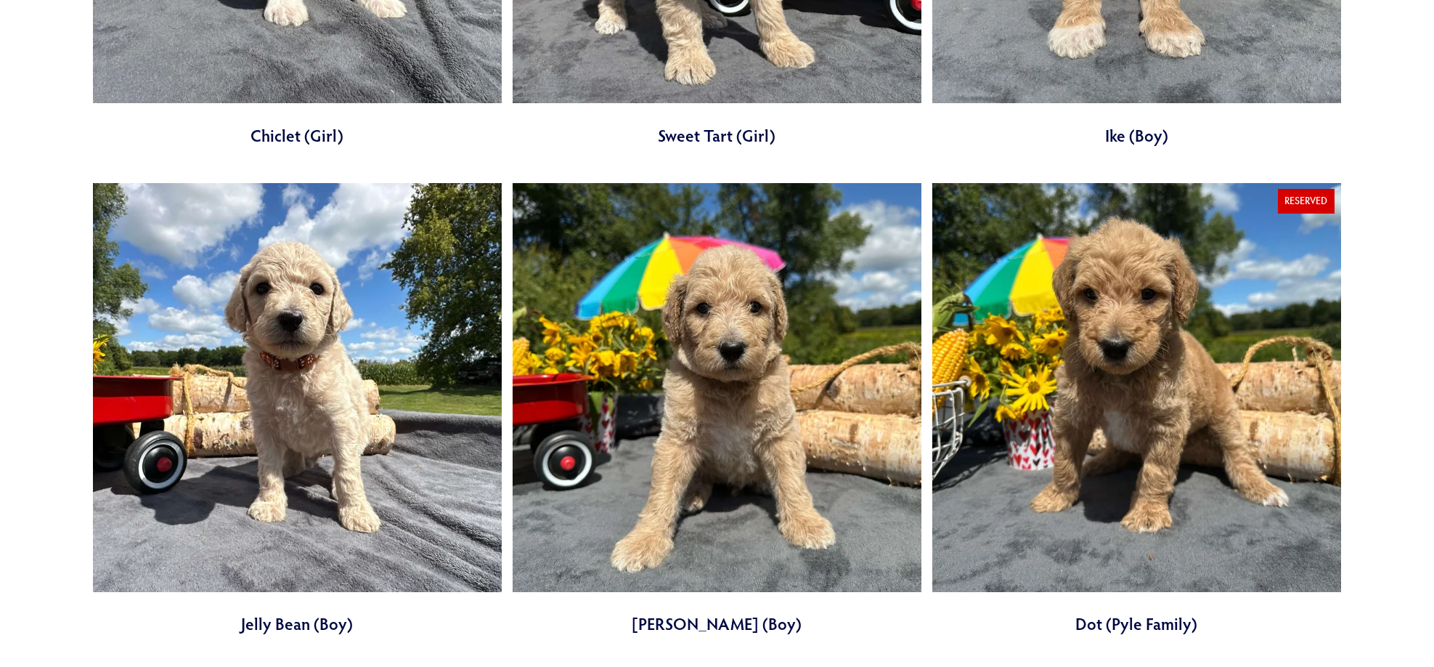
click at [556, 264] on link at bounding box center [717, 409] width 409 height 452
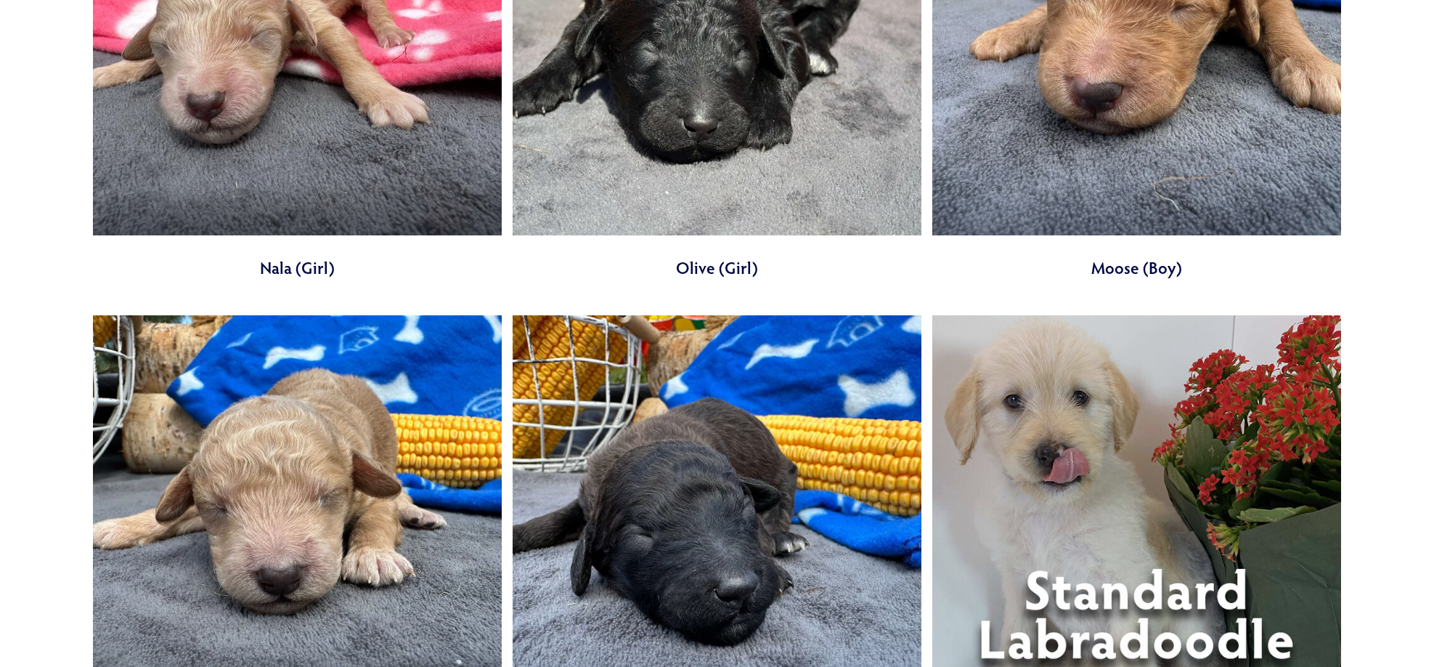
scroll to position [2687, 0]
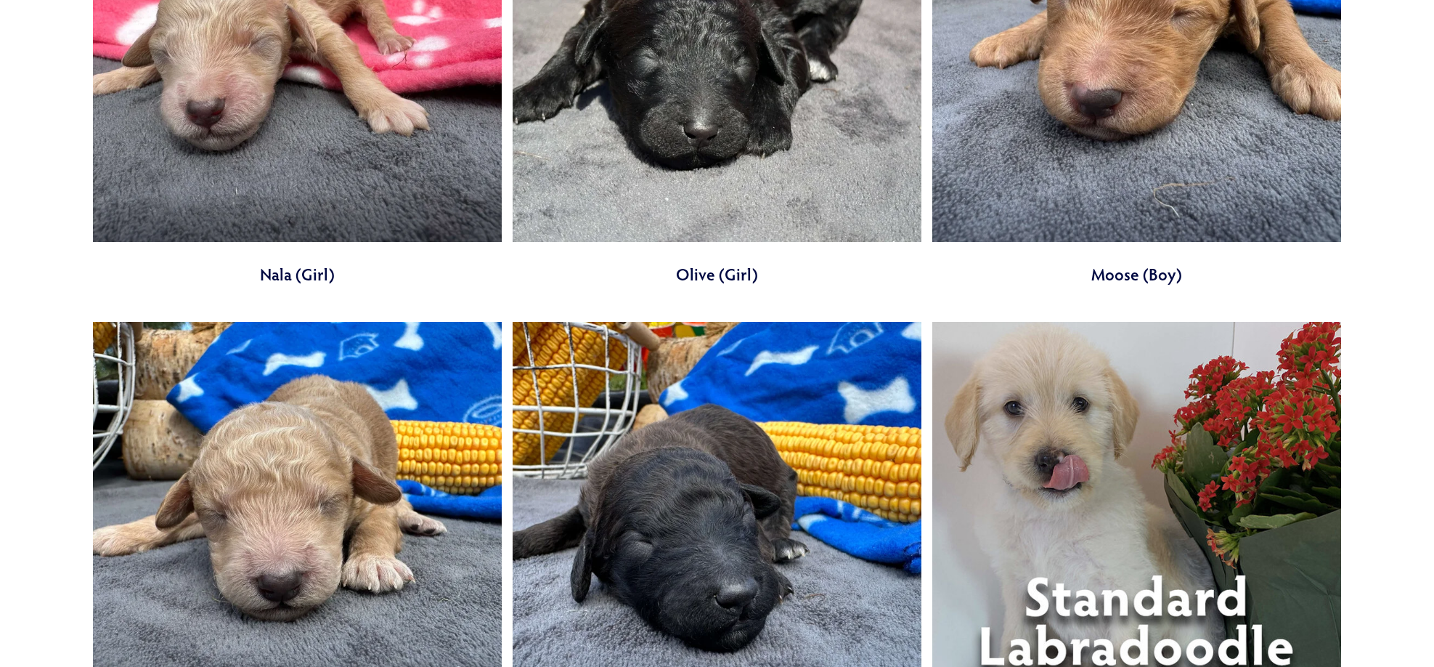
click at [1105, 163] on link at bounding box center [1136, 59] width 409 height 452
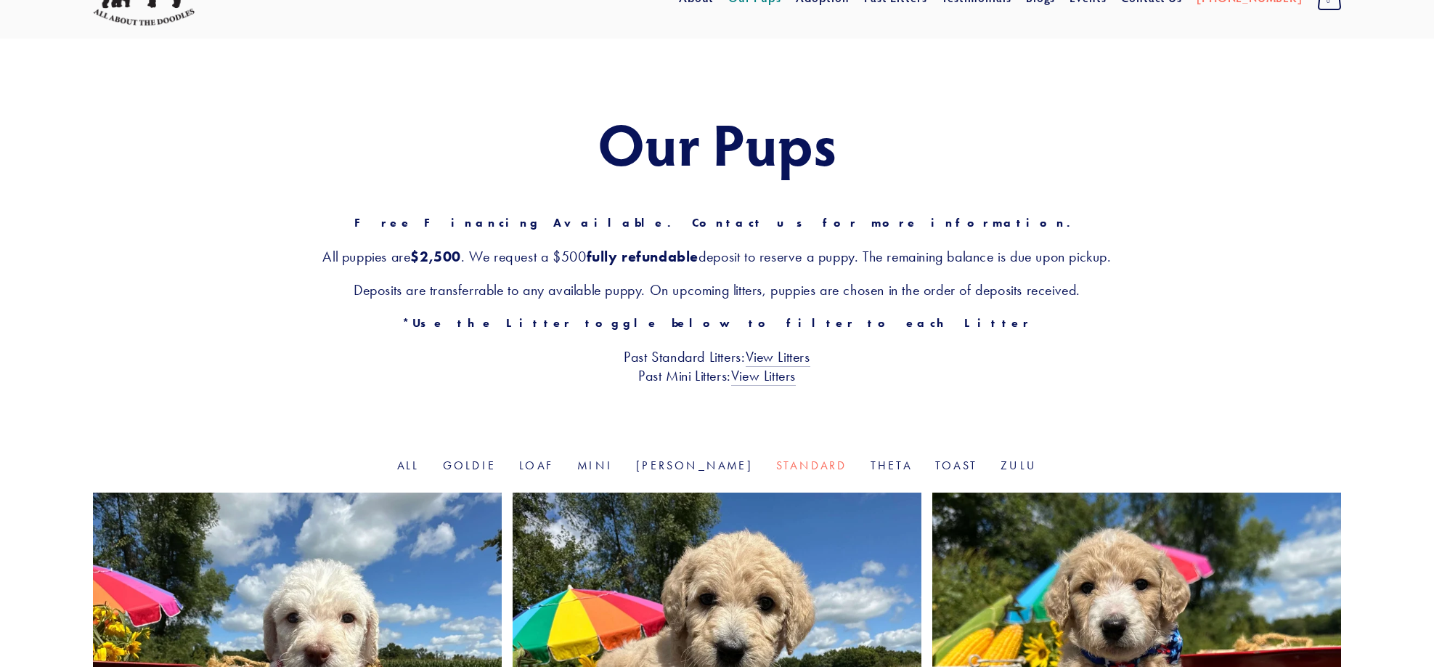
scroll to position [73, 0]
click at [554, 471] on link "Loaf" at bounding box center [536, 466] width 35 height 14
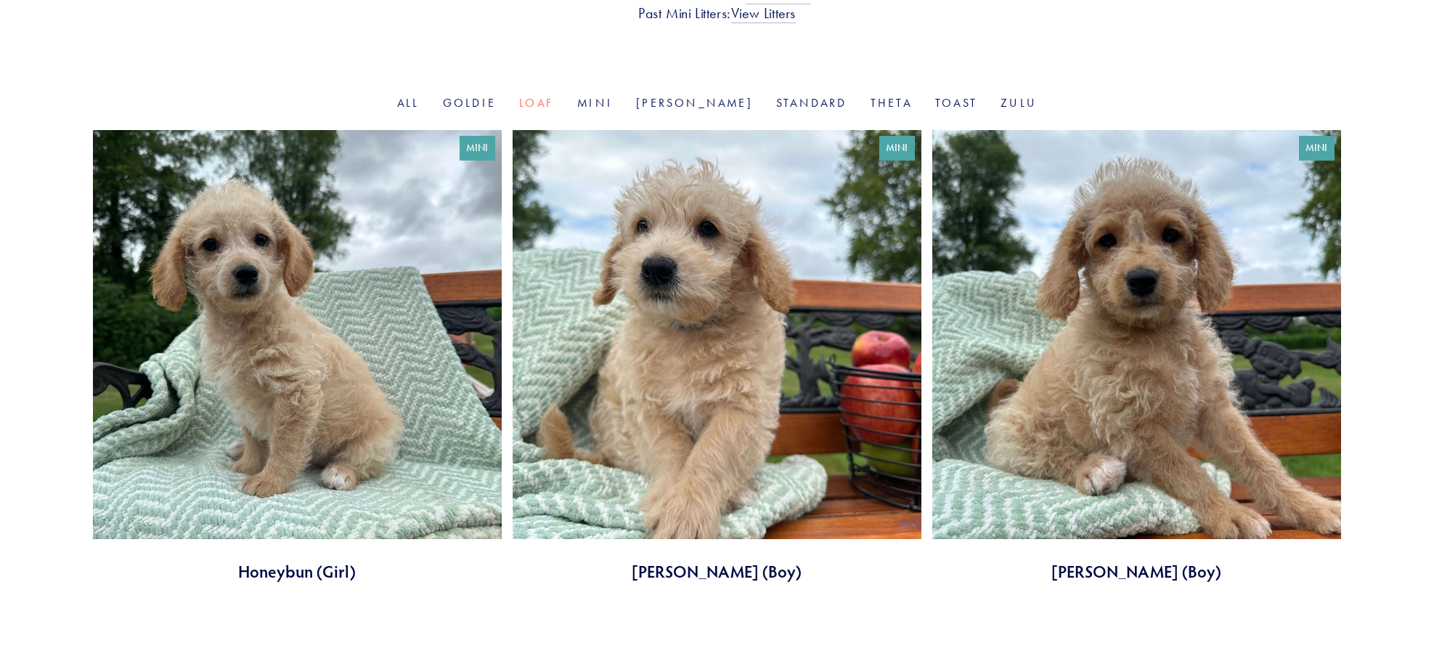
click at [1036, 296] on link at bounding box center [1136, 356] width 409 height 452
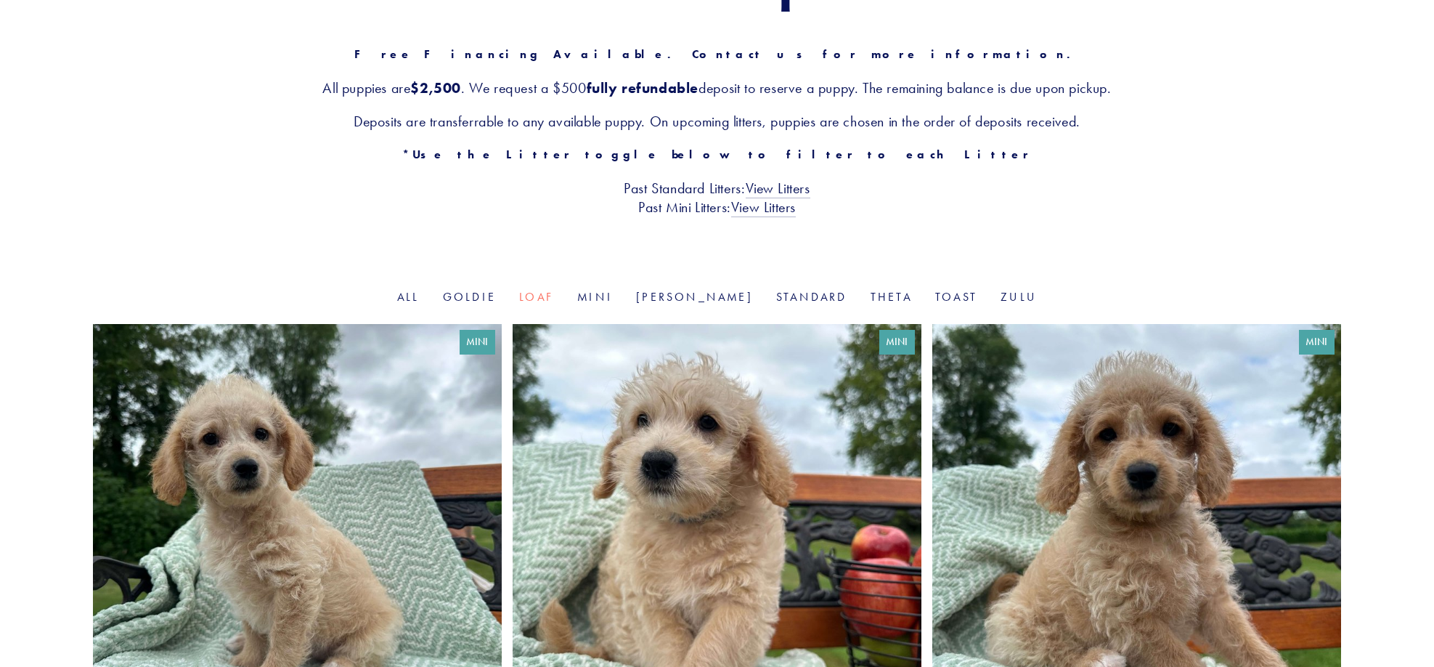
scroll to position [234, 0]
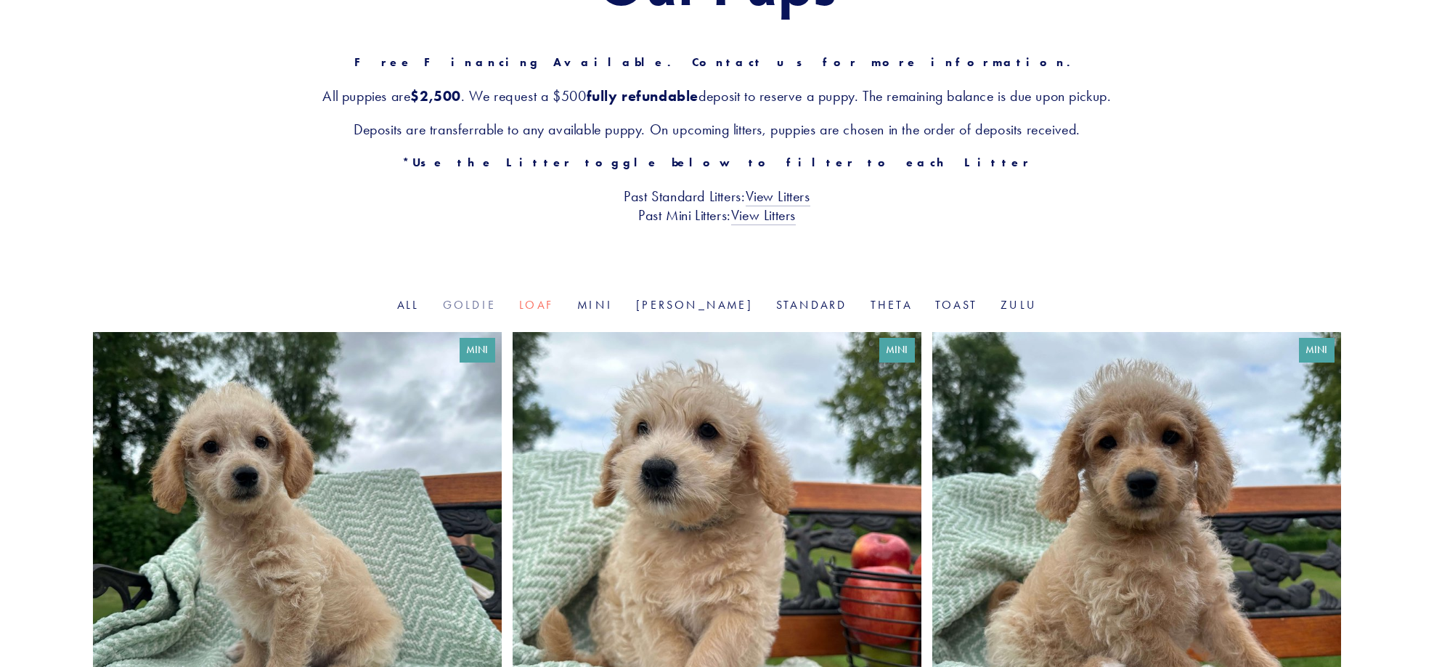
click at [496, 306] on link "Goldie" at bounding box center [469, 305] width 53 height 14
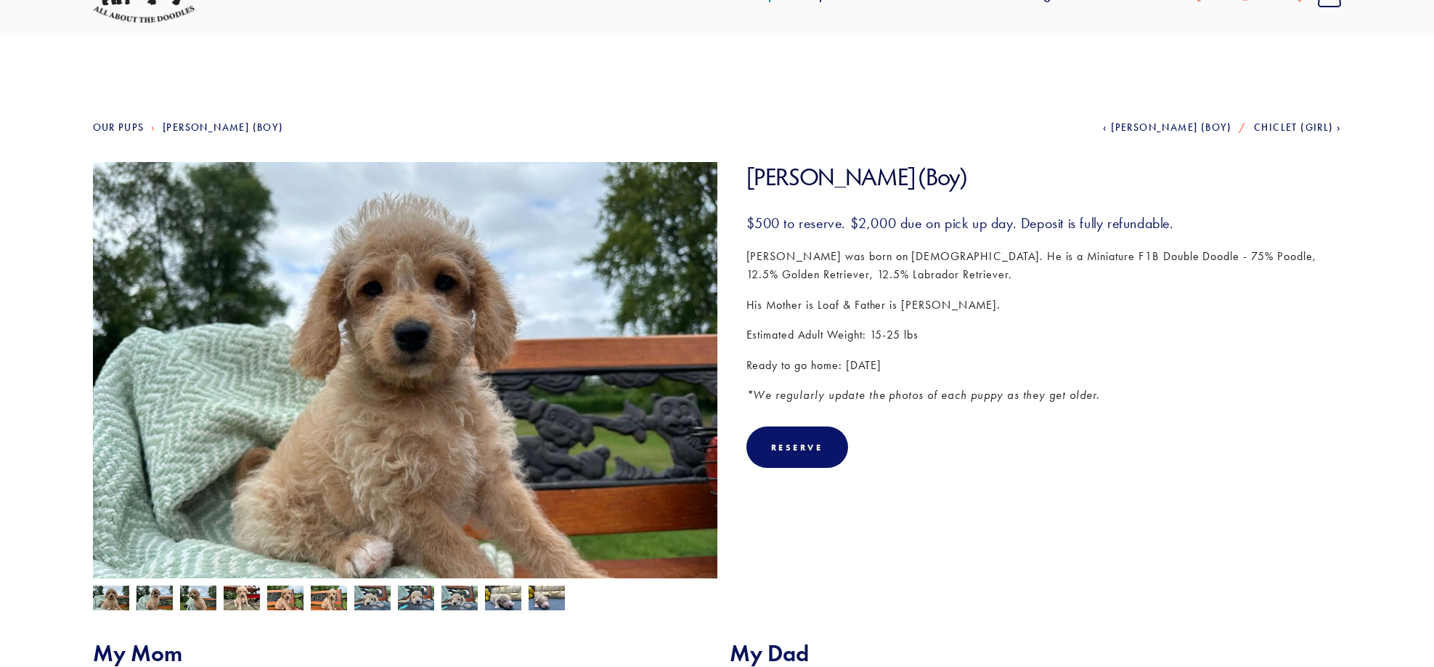
scroll to position [73, 0]
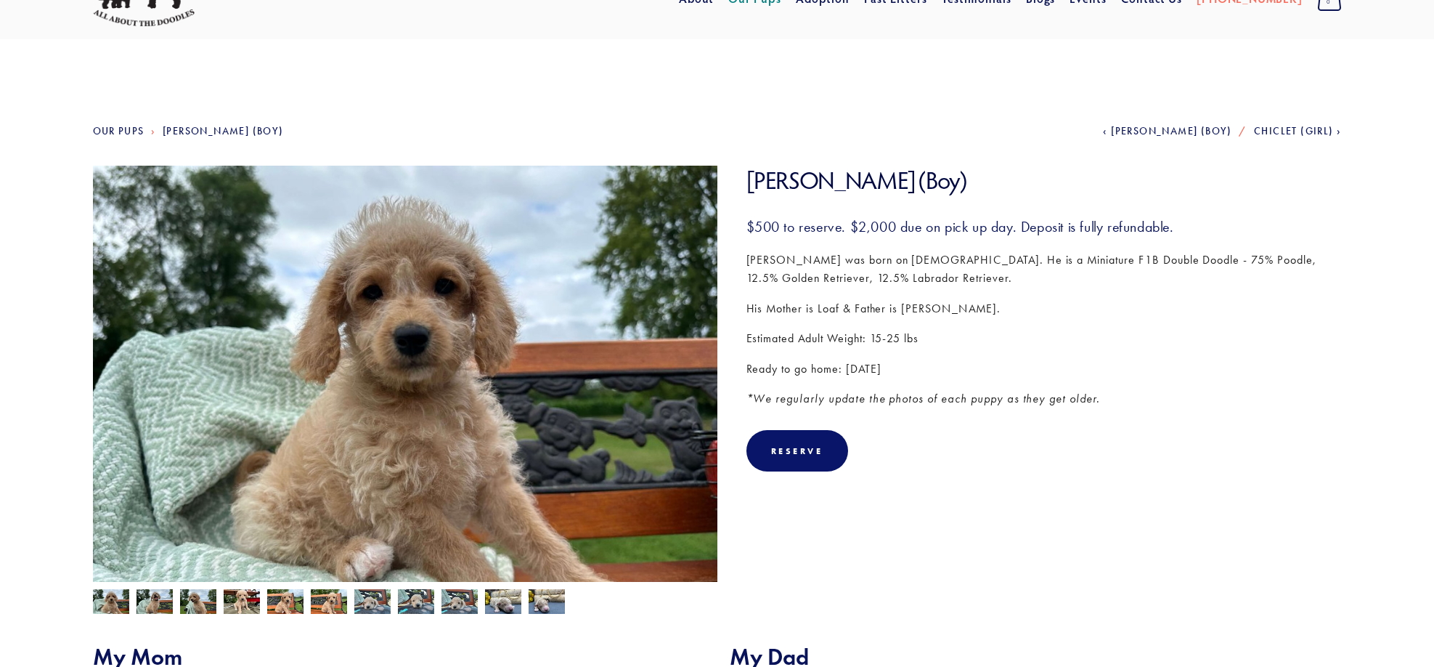
click at [540, 608] on img at bounding box center [547, 601] width 36 height 28
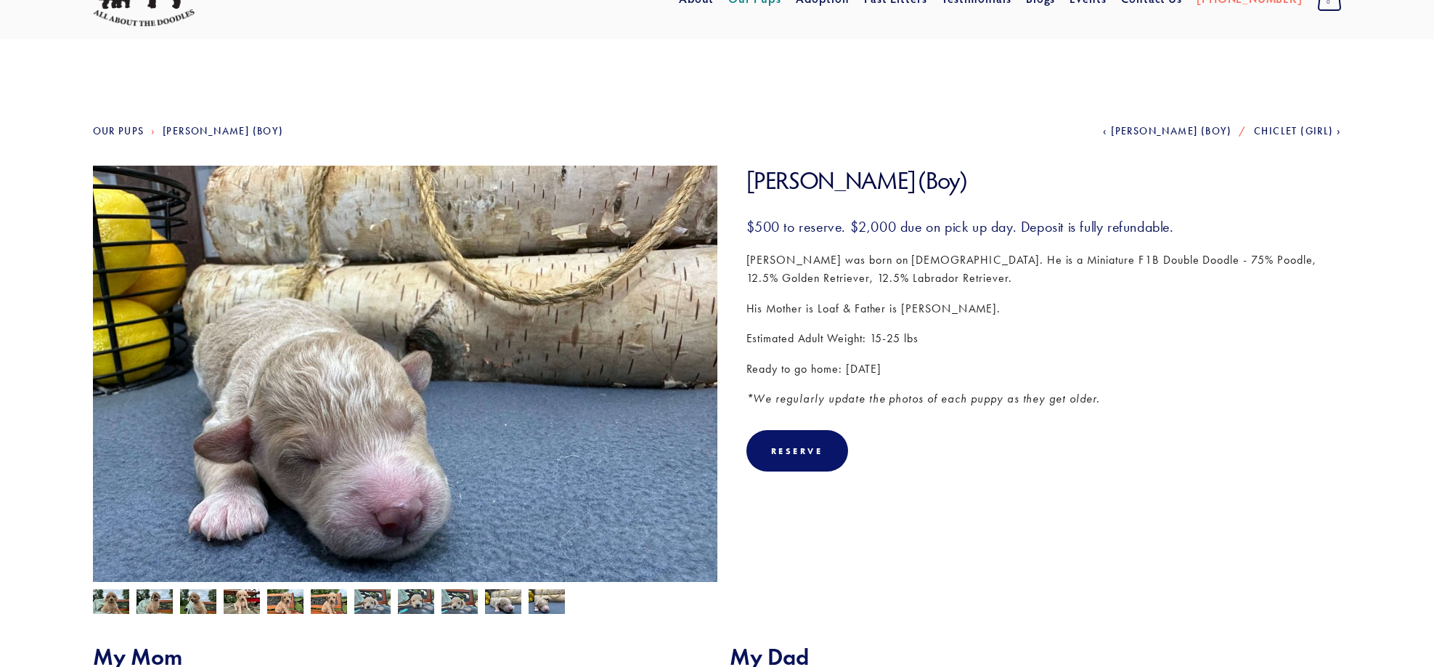
click at [288, 600] on img at bounding box center [285, 603] width 36 height 28
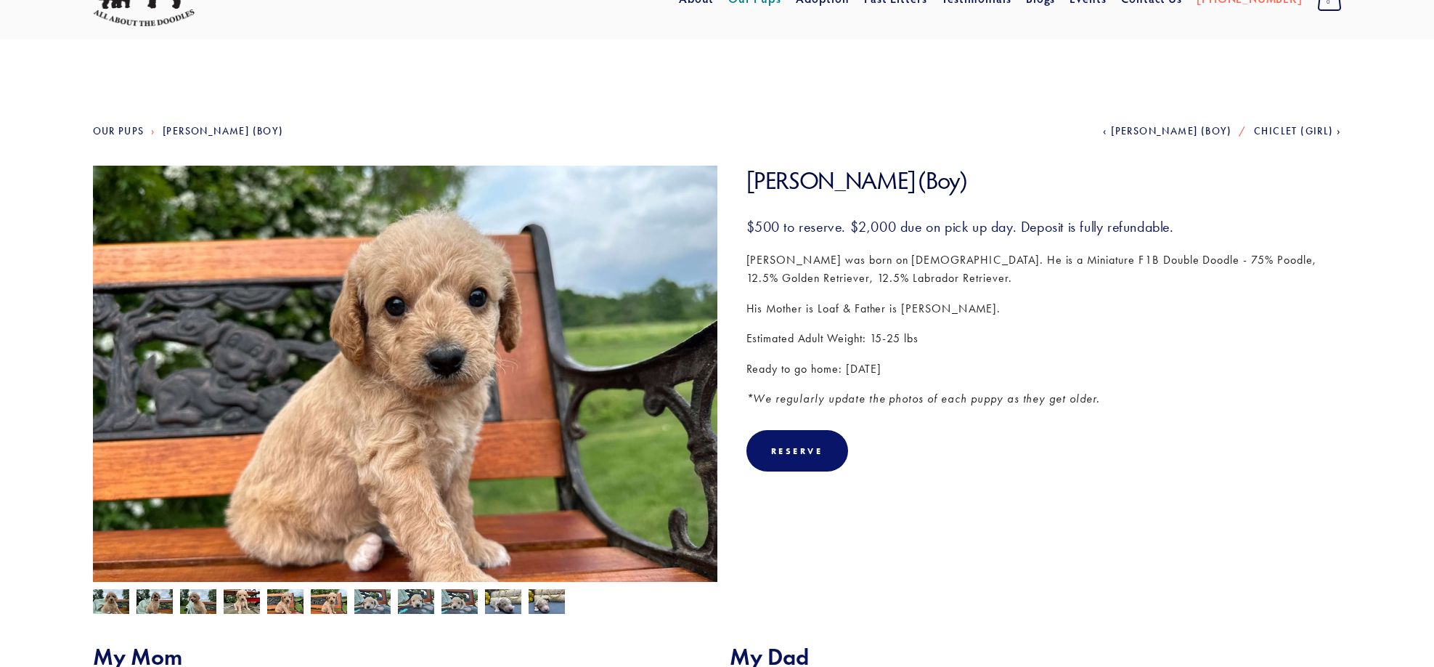
click at [236, 603] on img at bounding box center [242, 603] width 36 height 28
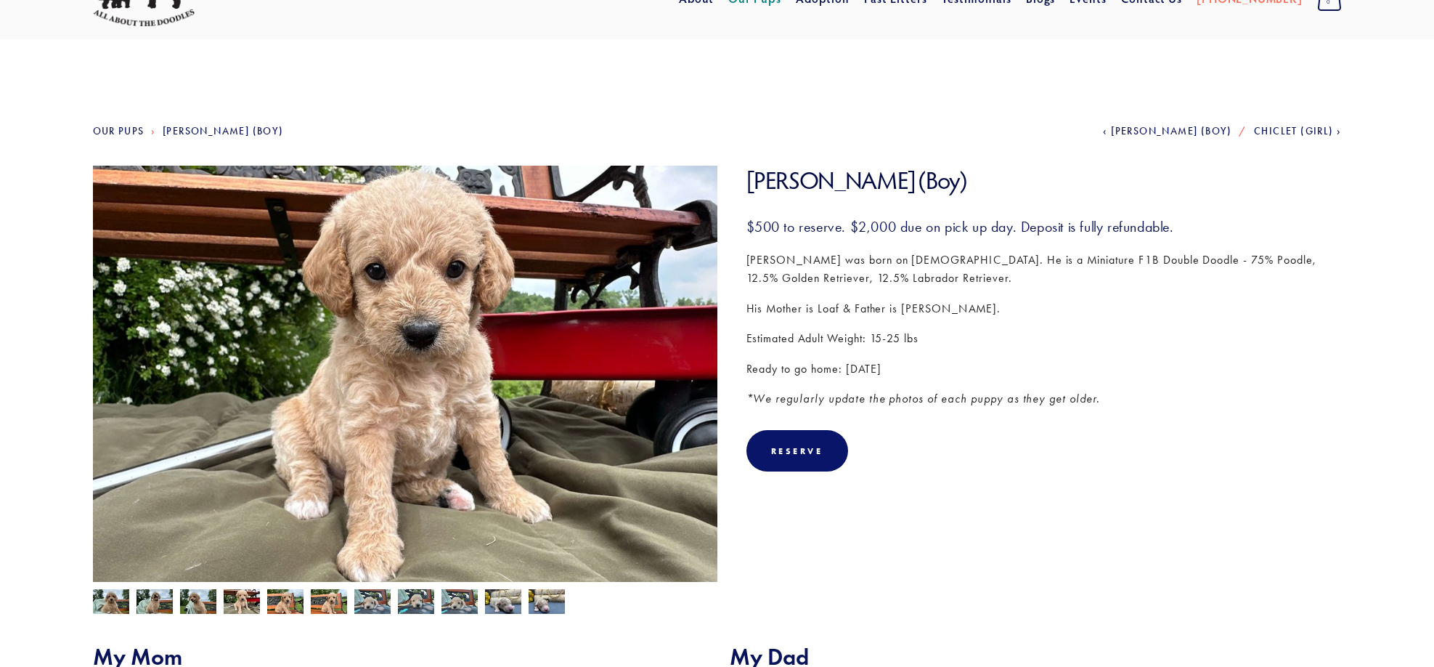
click at [131, 602] on div at bounding box center [402, 598] width 632 height 32
click at [165, 596] on img at bounding box center [155, 603] width 36 height 28
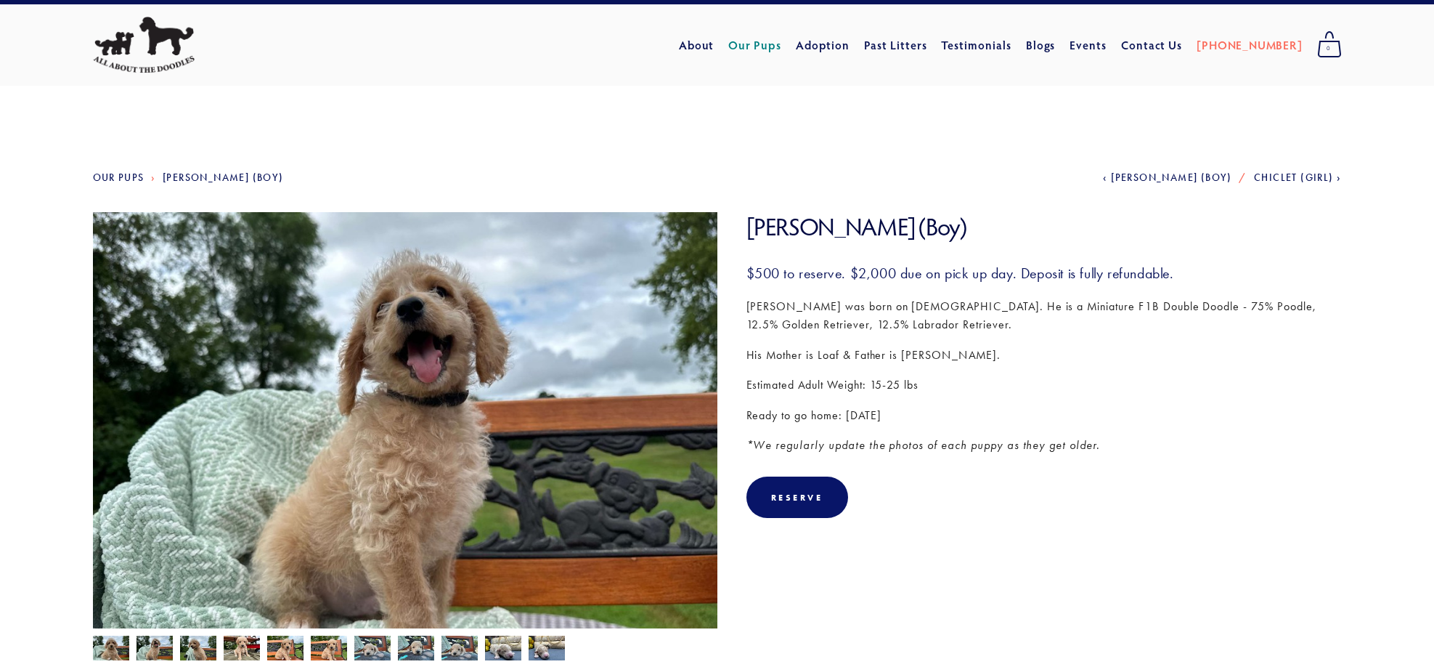
scroll to position [0, 0]
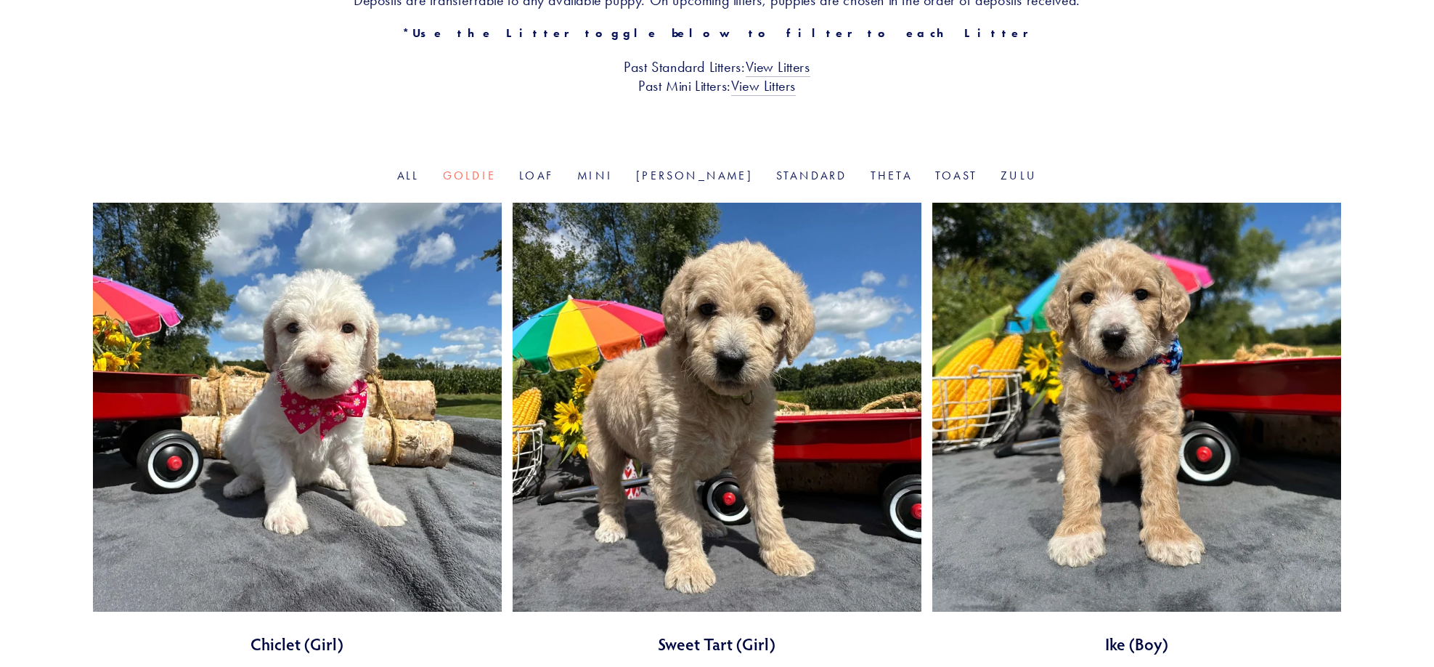
scroll to position [436, 0]
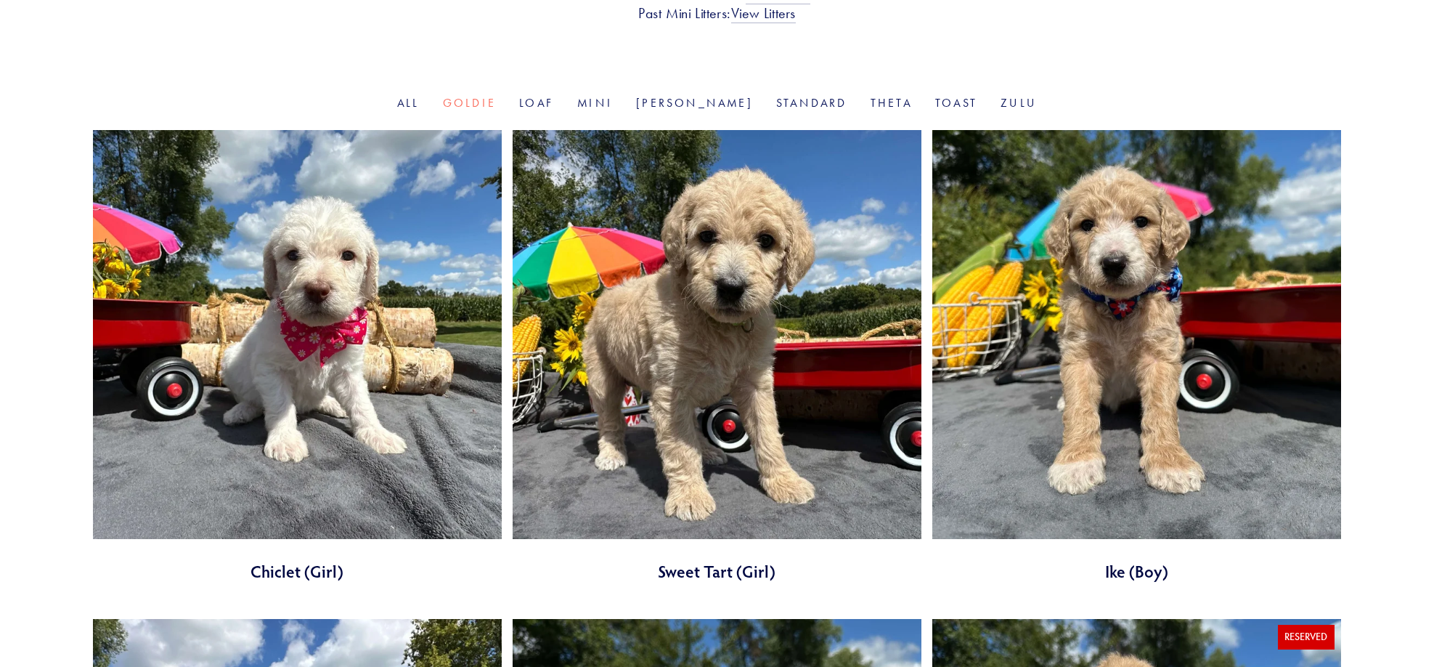
click at [939, 296] on link at bounding box center [1136, 356] width 409 height 452
click at [705, 109] on link "[PERSON_NAME]" at bounding box center [694, 103] width 117 height 14
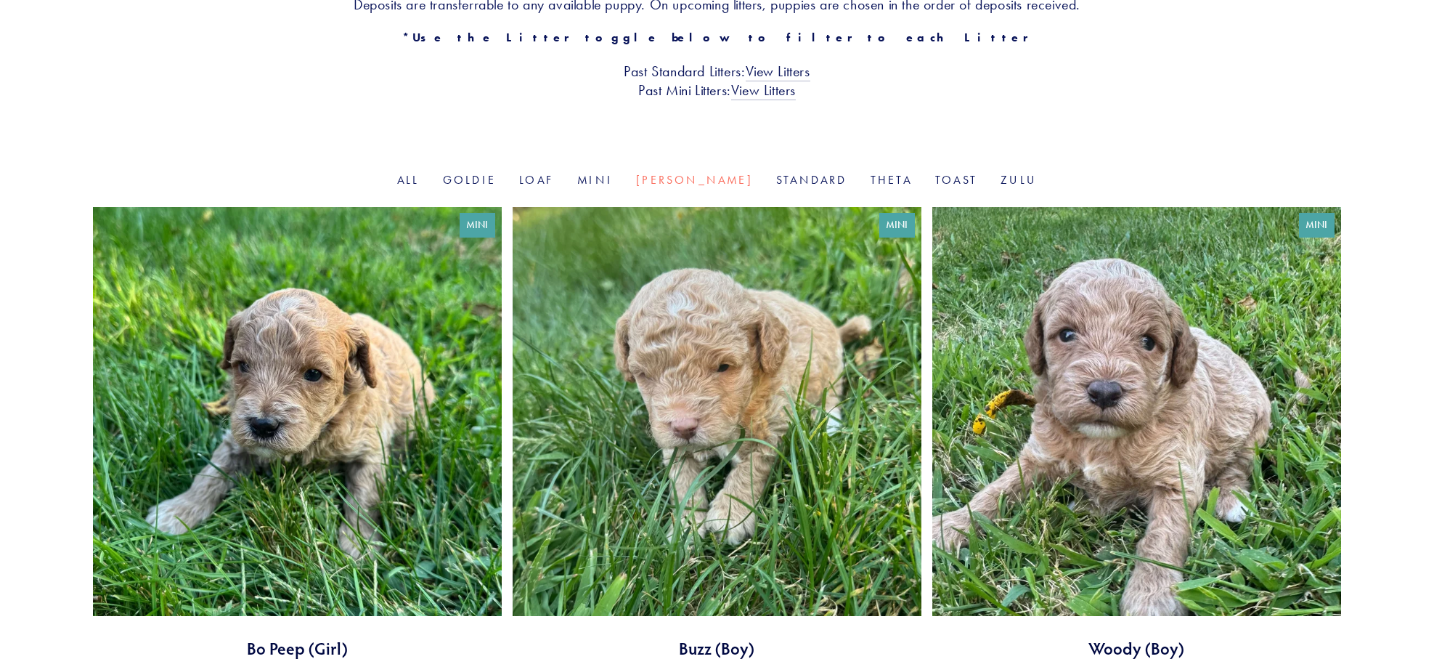
scroll to position [363, 0]
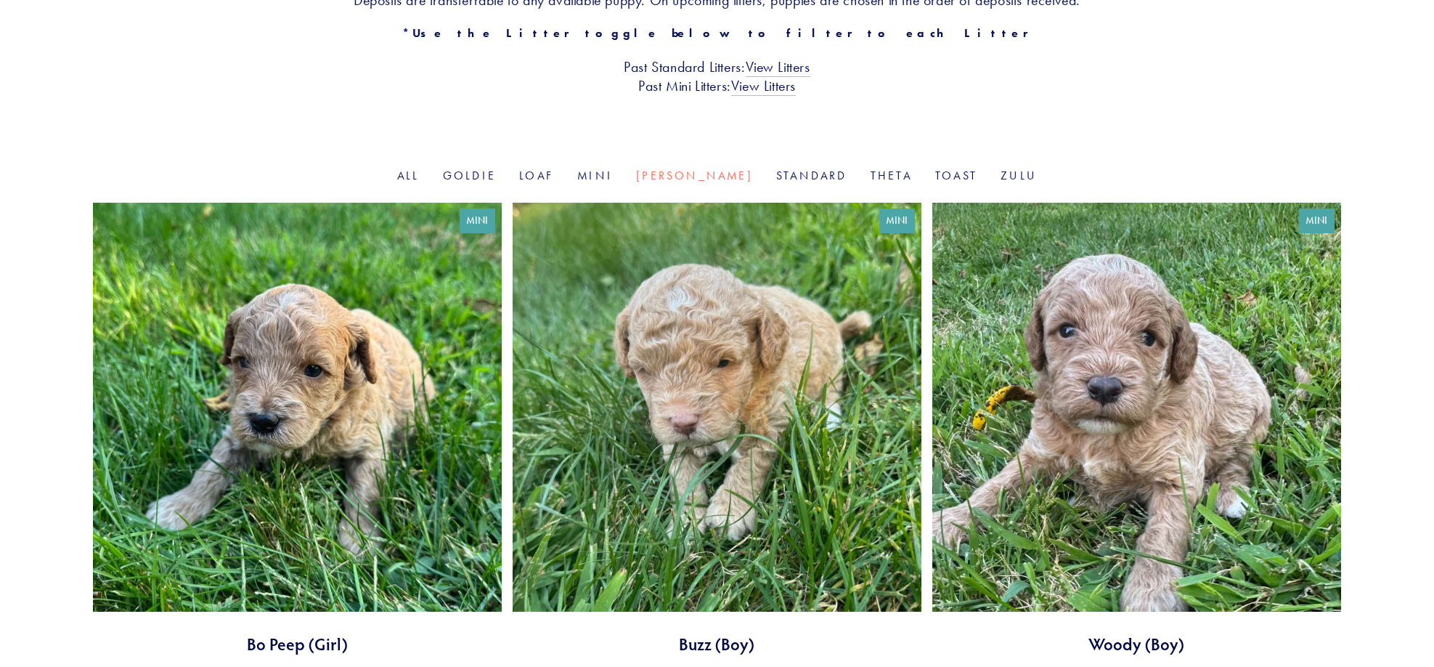
click at [619, 351] on link at bounding box center [717, 429] width 409 height 452
click at [935, 171] on link "Toast" at bounding box center [956, 175] width 42 height 14
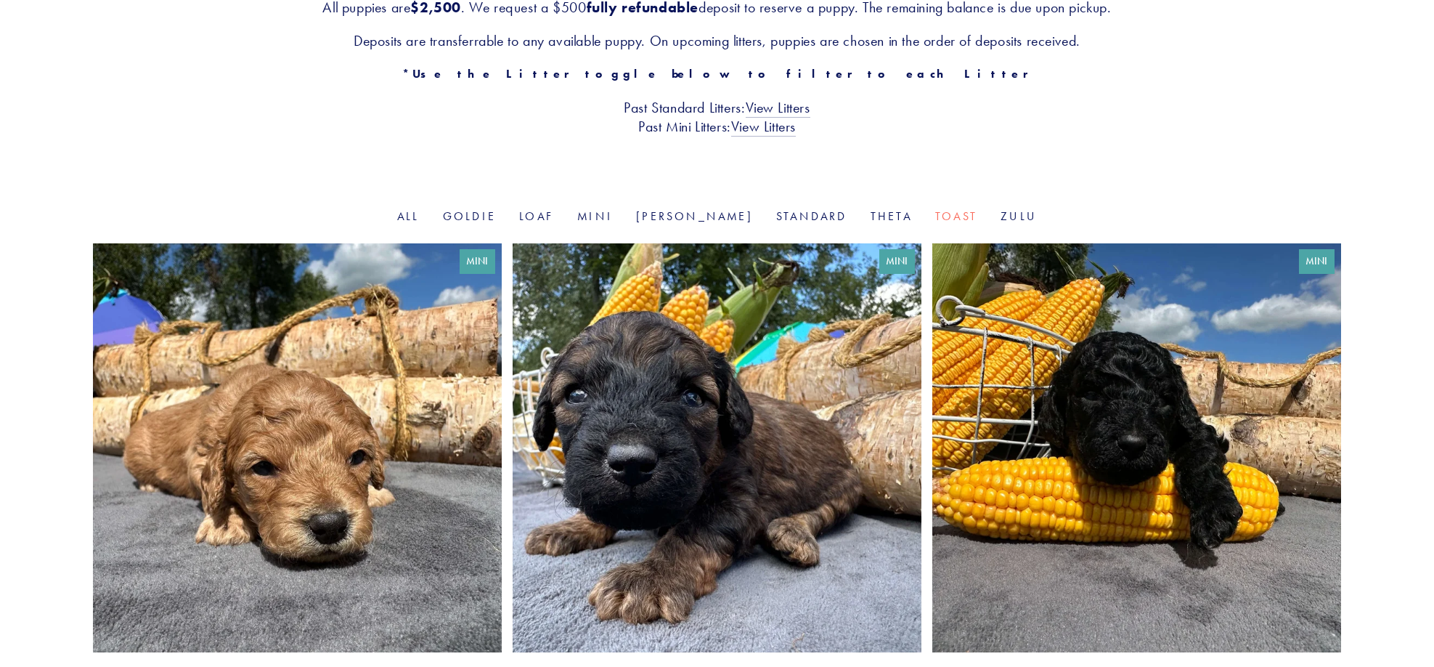
scroll to position [363, 0]
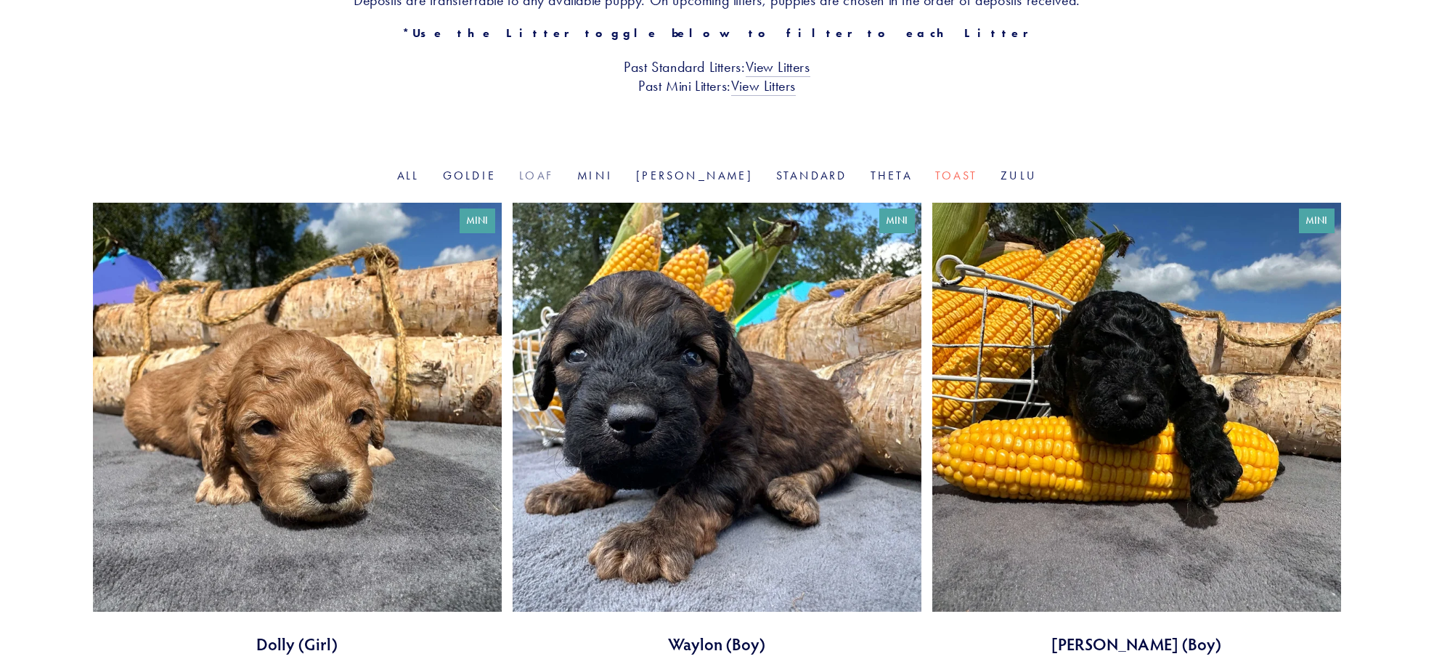
click at [554, 177] on link "Loaf" at bounding box center [536, 175] width 35 height 14
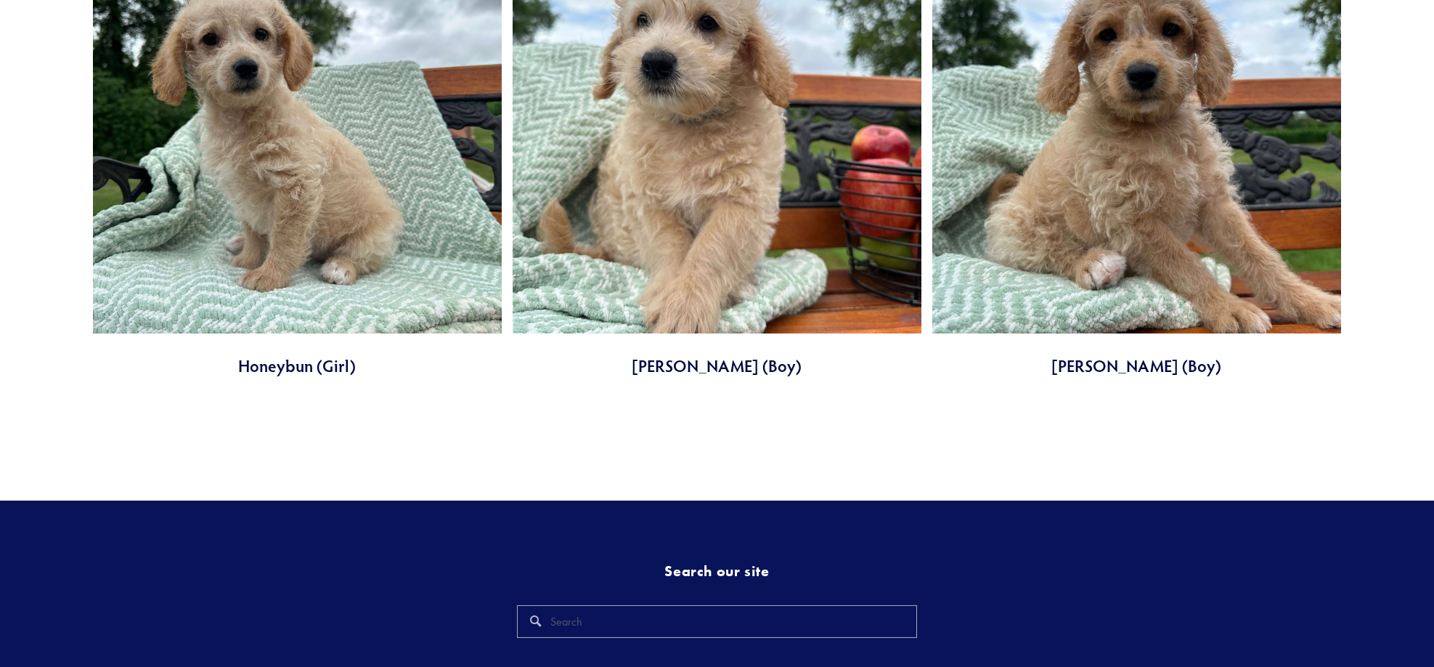
scroll to position [452, 0]
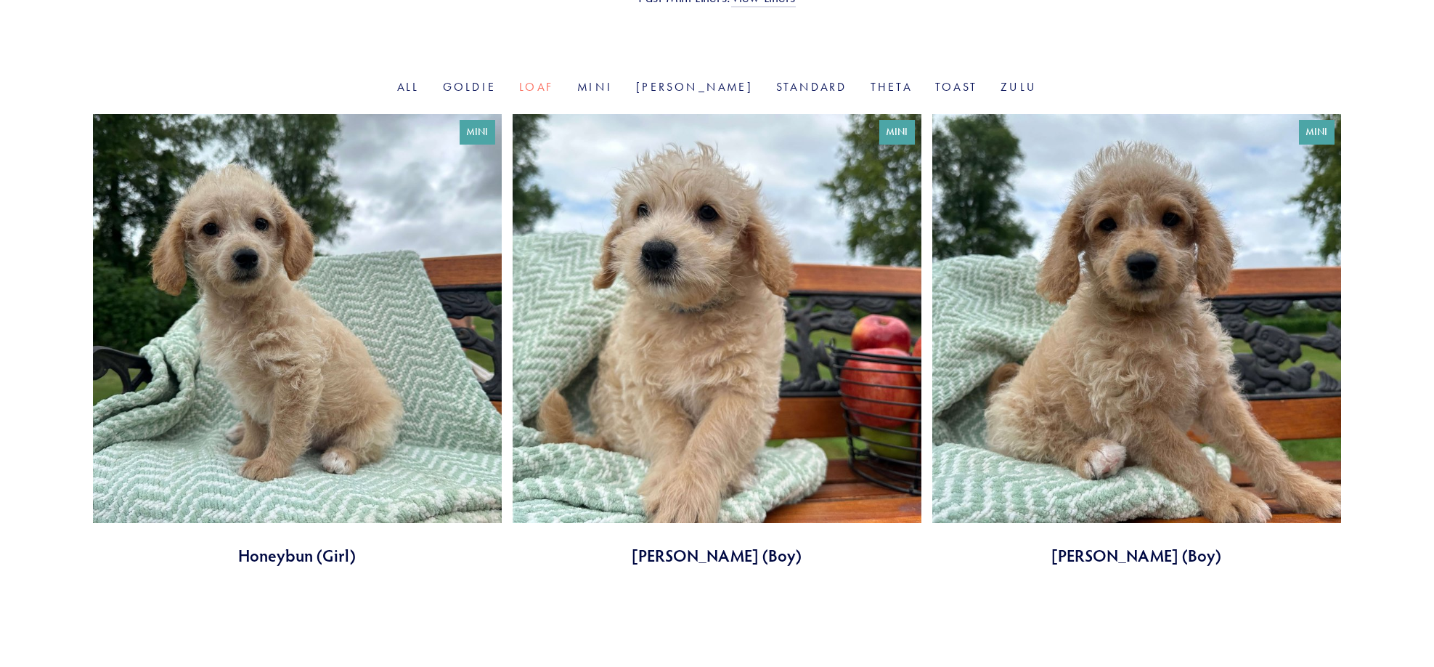
click at [652, 303] on link at bounding box center [717, 340] width 409 height 452
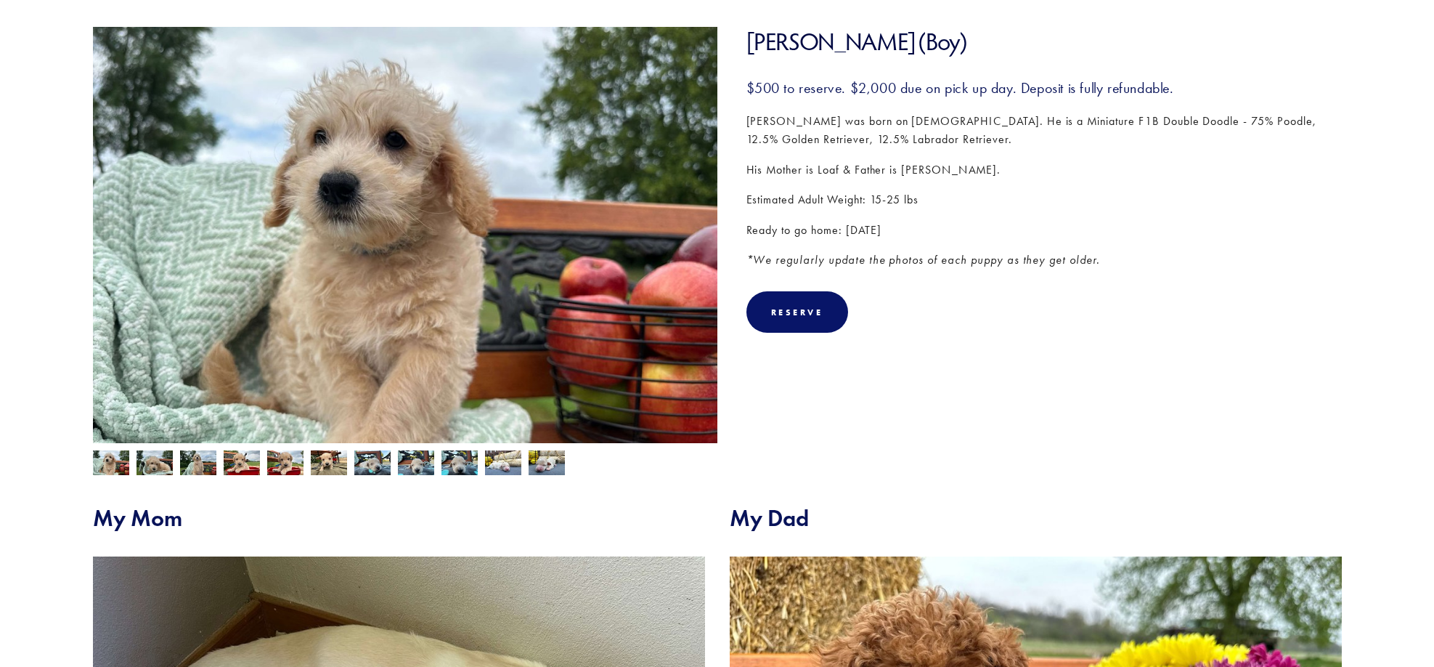
scroll to position [218, 0]
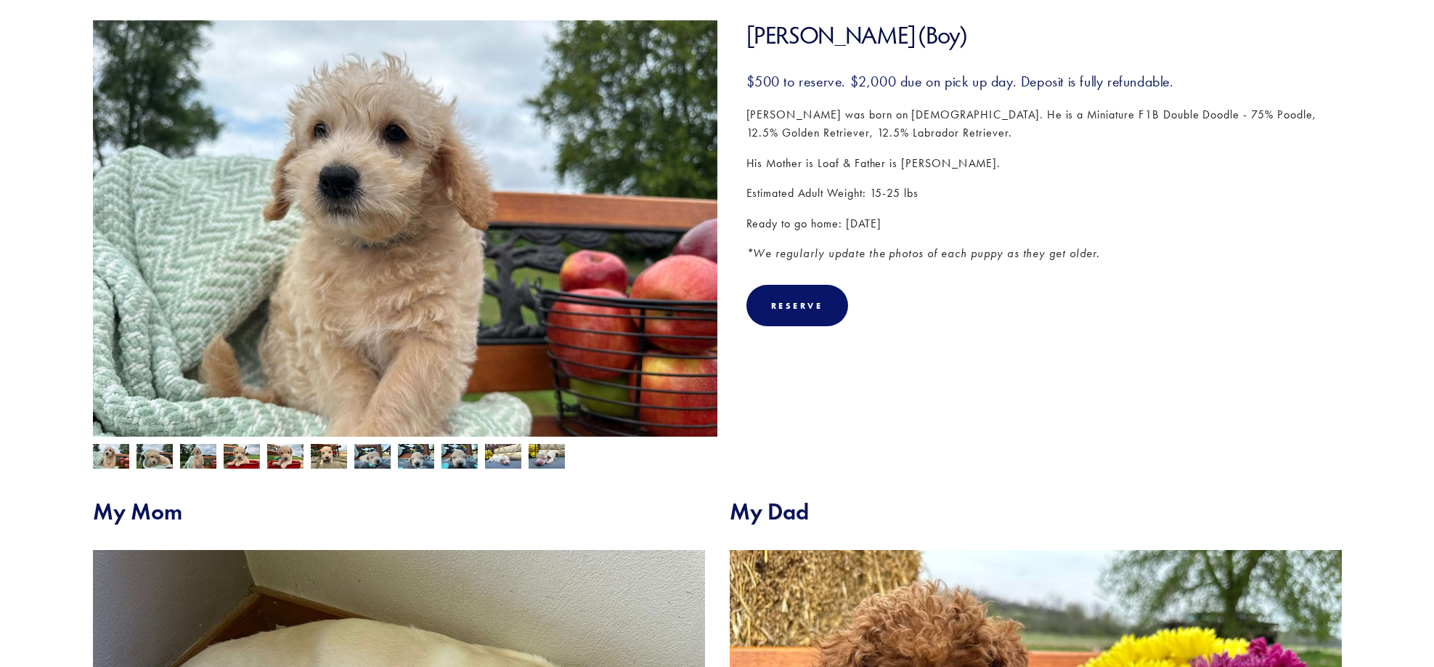
click at [386, 455] on img at bounding box center [372, 456] width 36 height 28
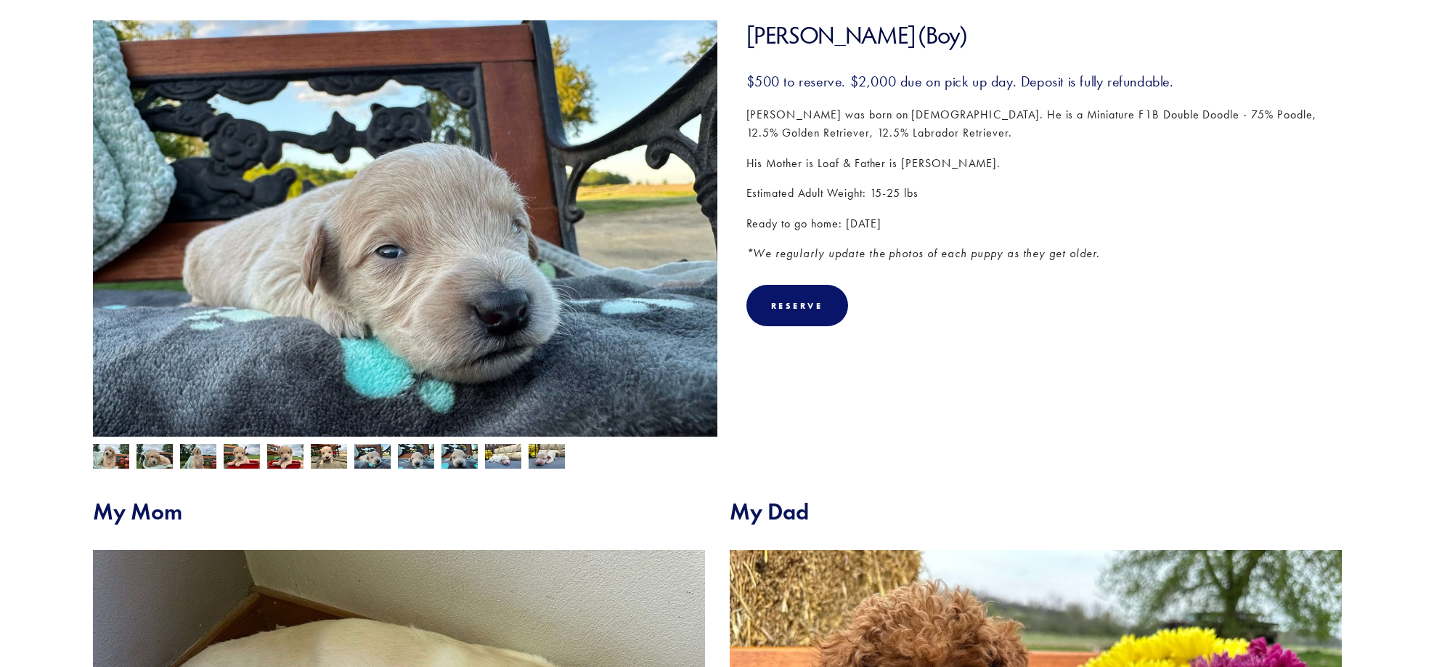
click at [313, 455] on img at bounding box center [329, 458] width 36 height 28
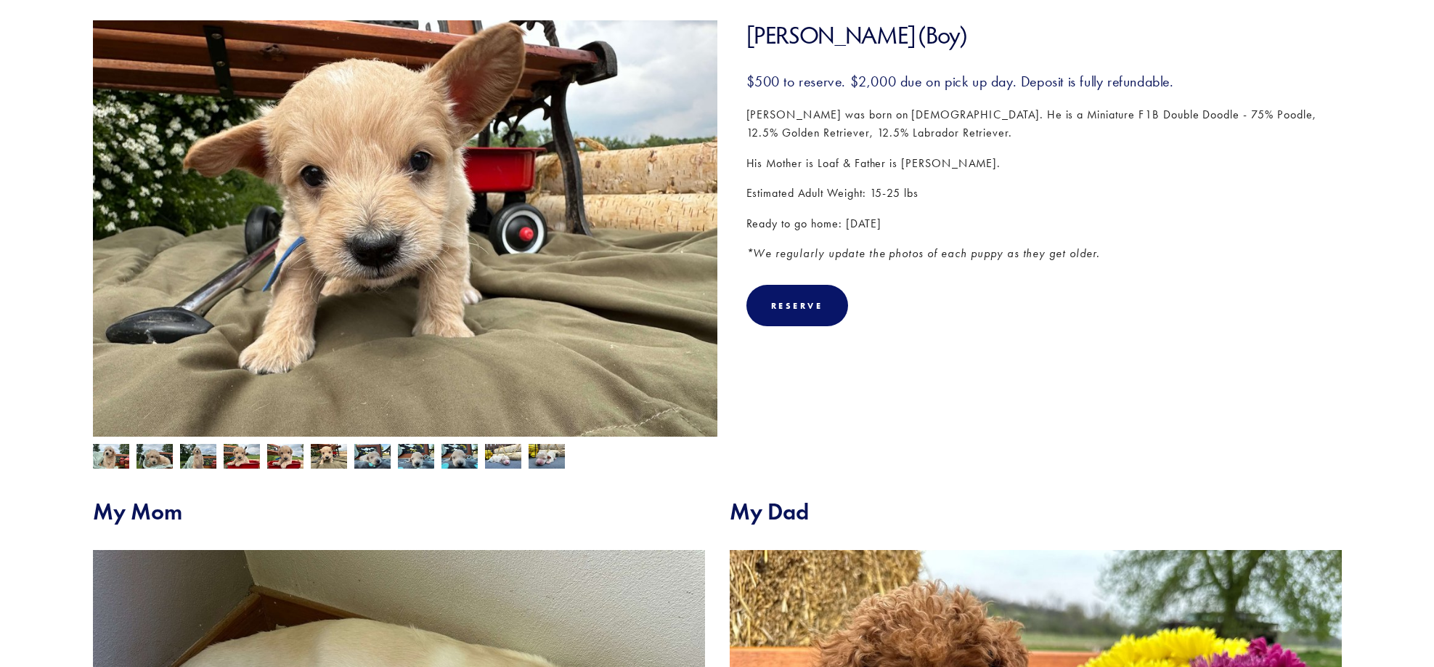
click at [281, 451] on img at bounding box center [285, 458] width 36 height 28
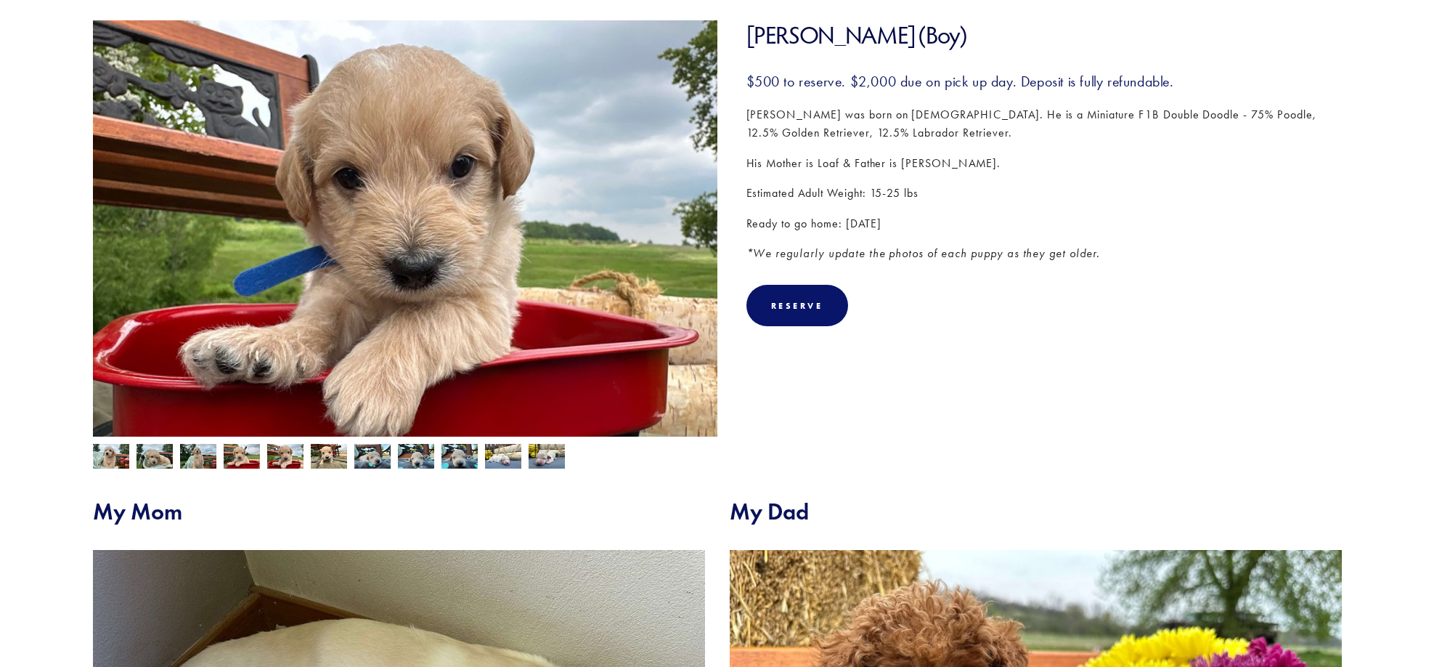
click at [237, 456] on img at bounding box center [242, 458] width 36 height 28
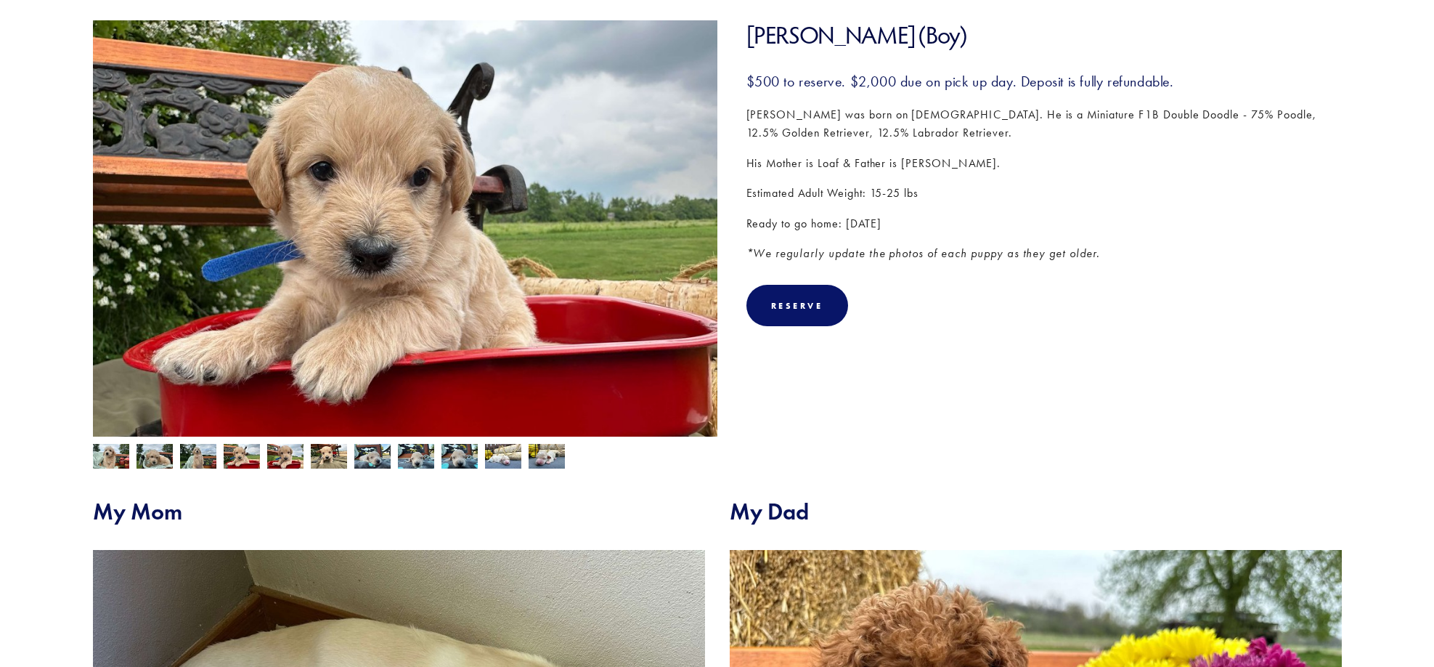
click at [212, 449] on img at bounding box center [198, 458] width 36 height 28
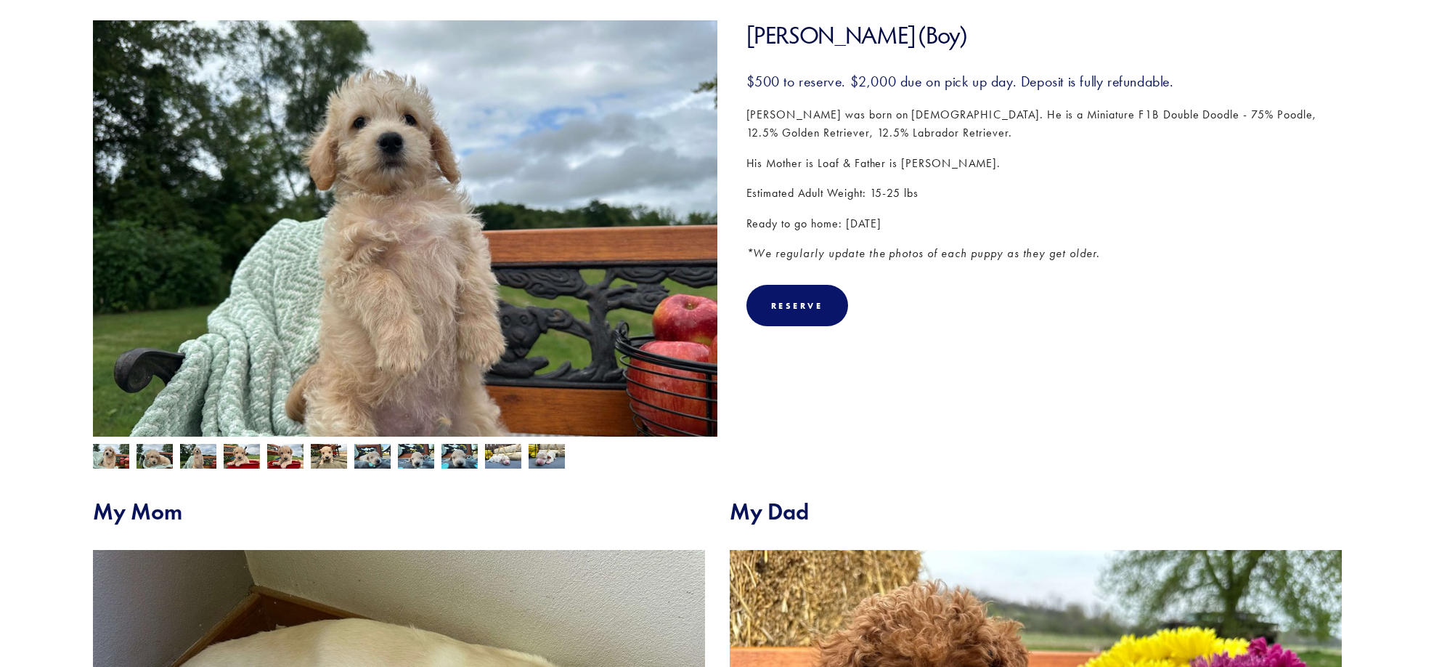
click at [163, 459] on img at bounding box center [155, 456] width 36 height 28
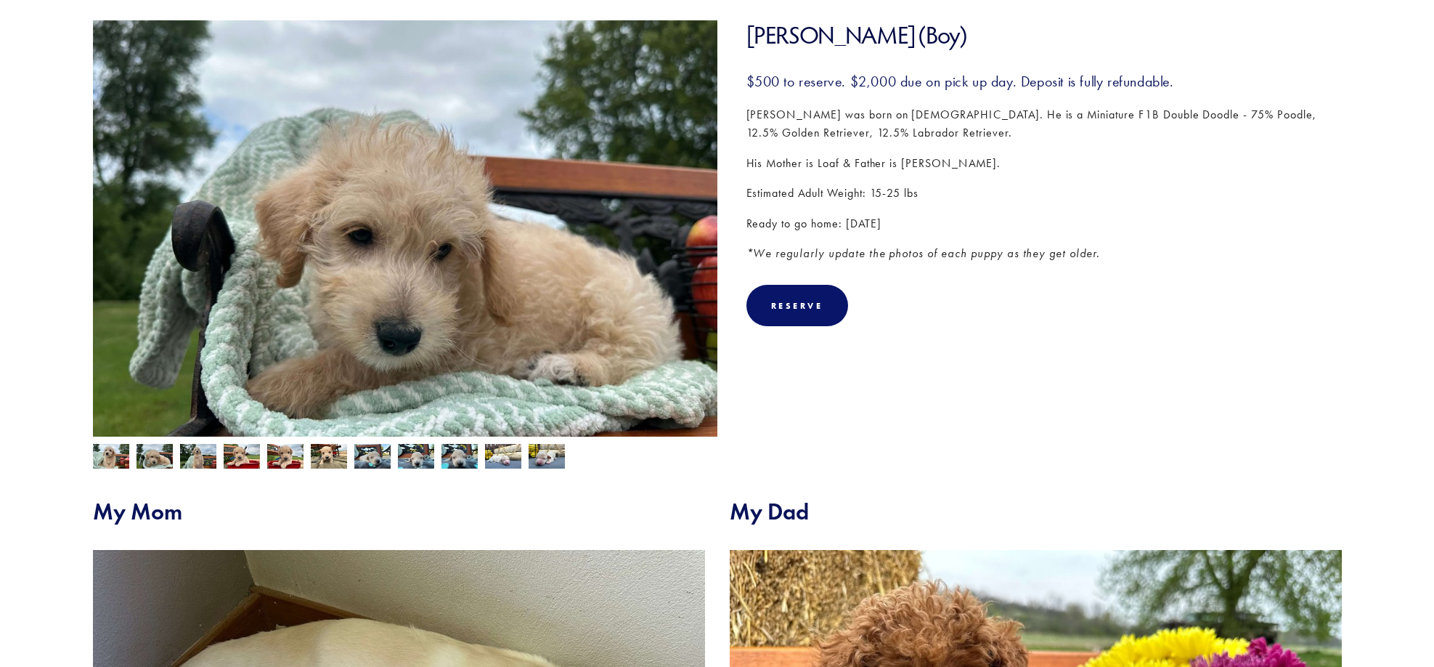
click at [118, 458] on img at bounding box center [111, 458] width 36 height 28
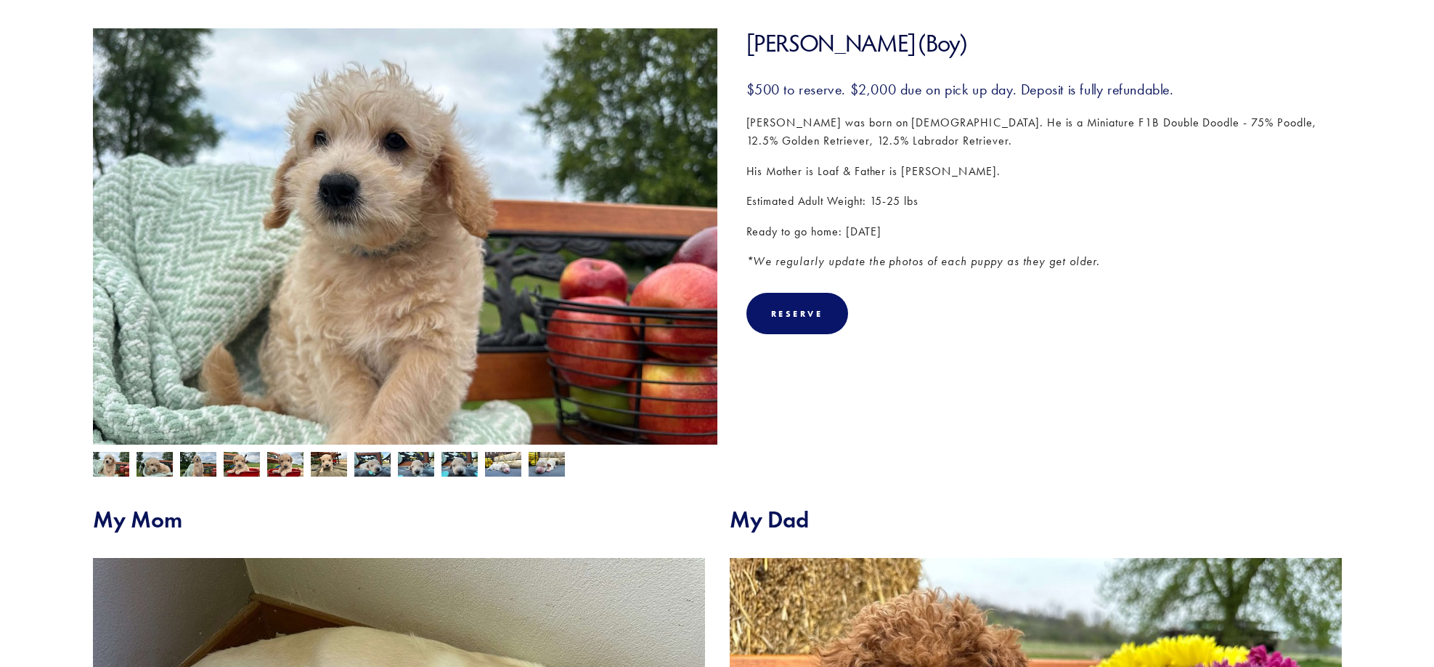
scroll to position [0, 0]
